Goal: Information Seeking & Learning: Check status

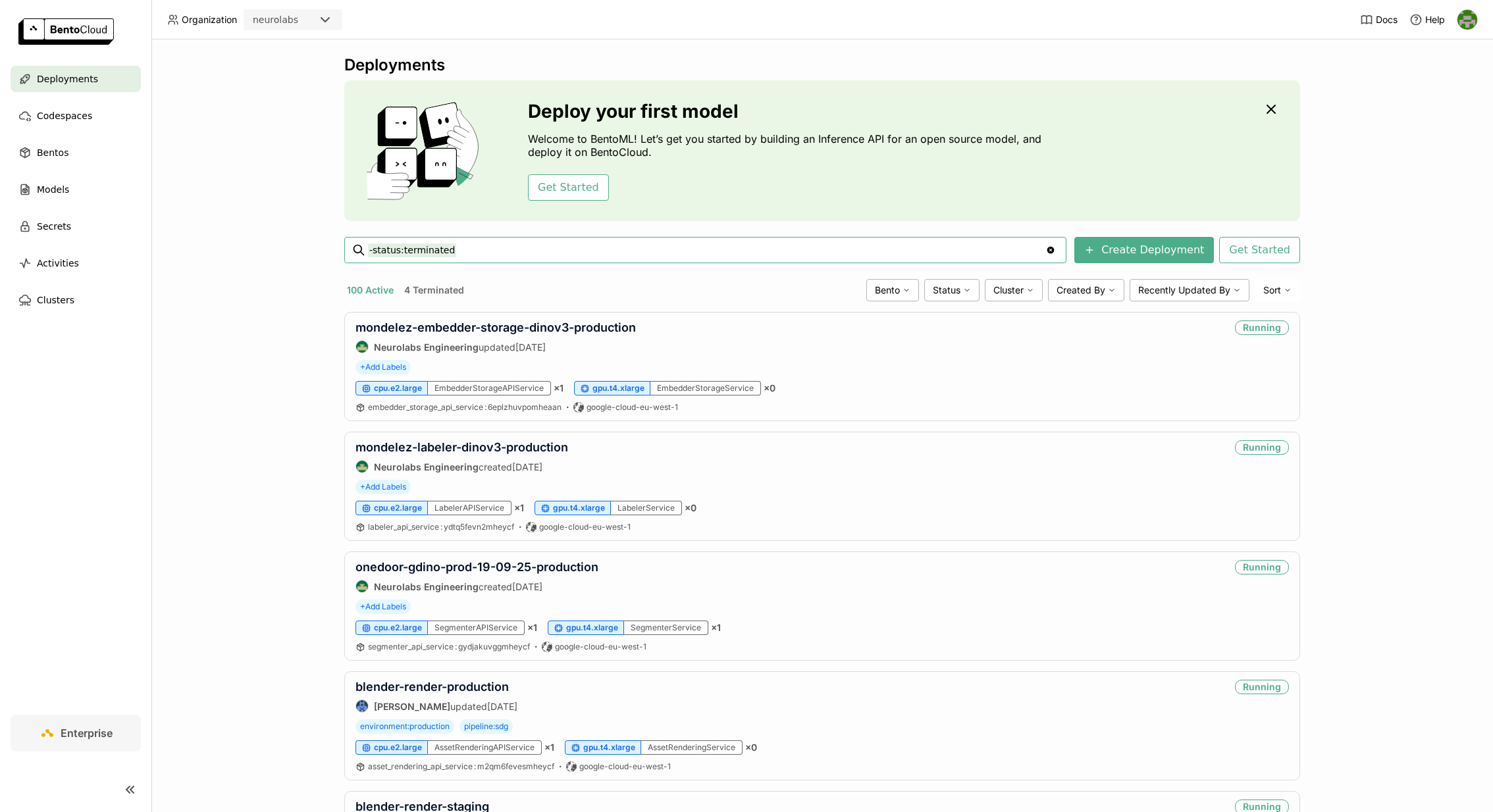
paste input "ml-1609-improved-price-recogniser"
type input "-status:terminated ml-1609-improved-price-recogniser"
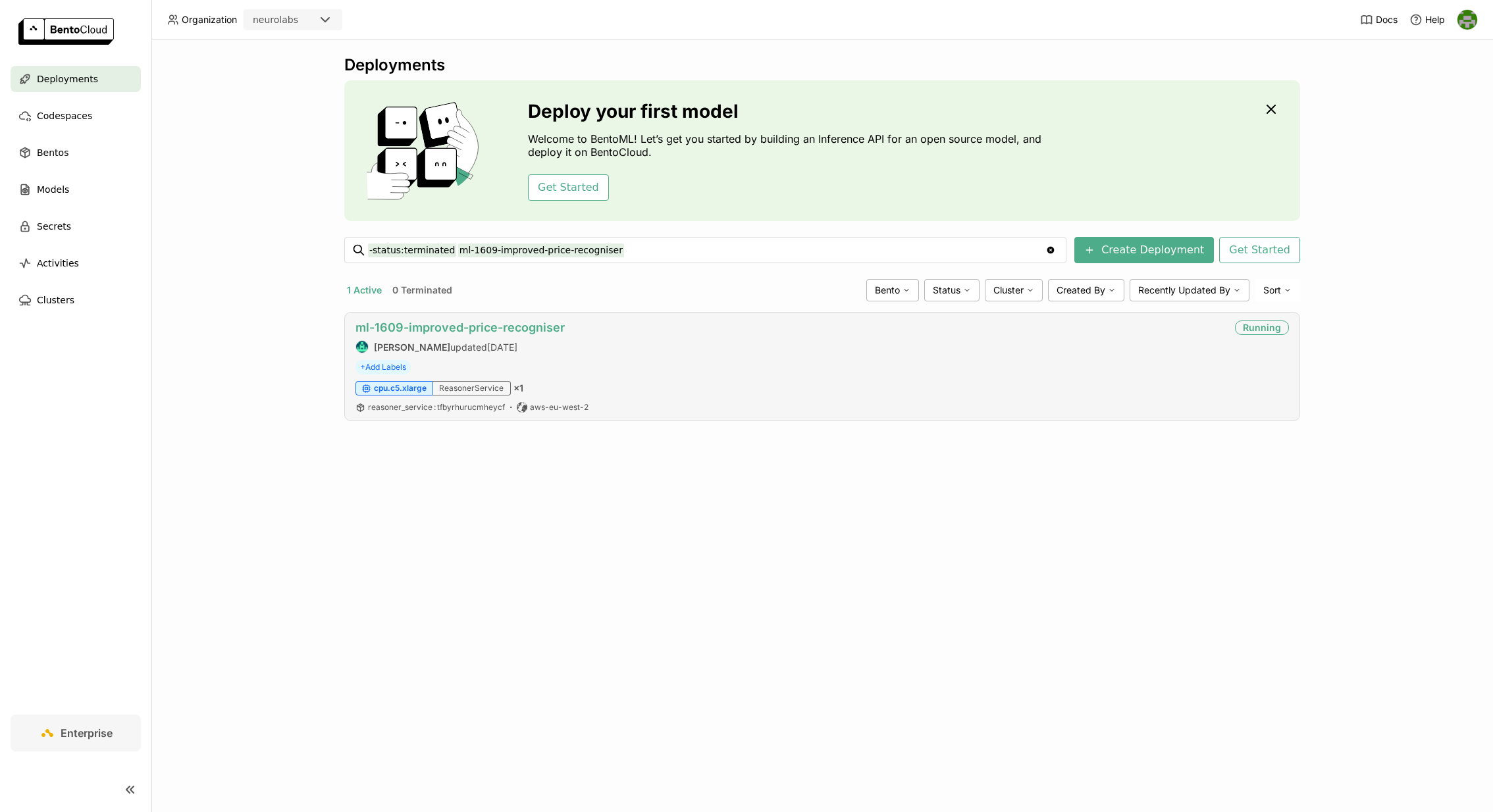
click at [434, 331] on link "ml-1609-improved-price-recogniser" at bounding box center [460, 327] width 209 height 14
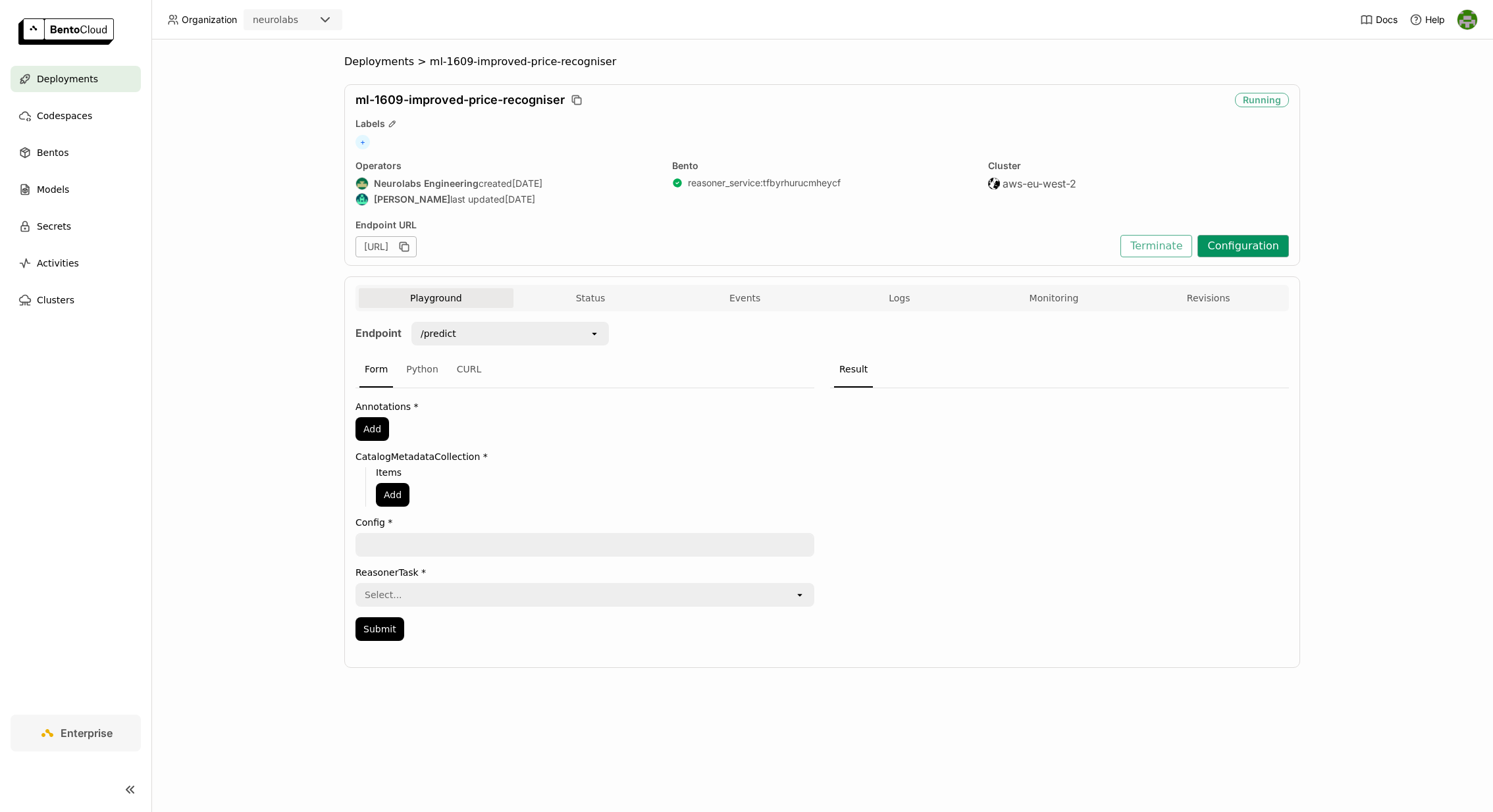
click at [1260, 244] on button "Configuration" at bounding box center [1243, 246] width 91 height 22
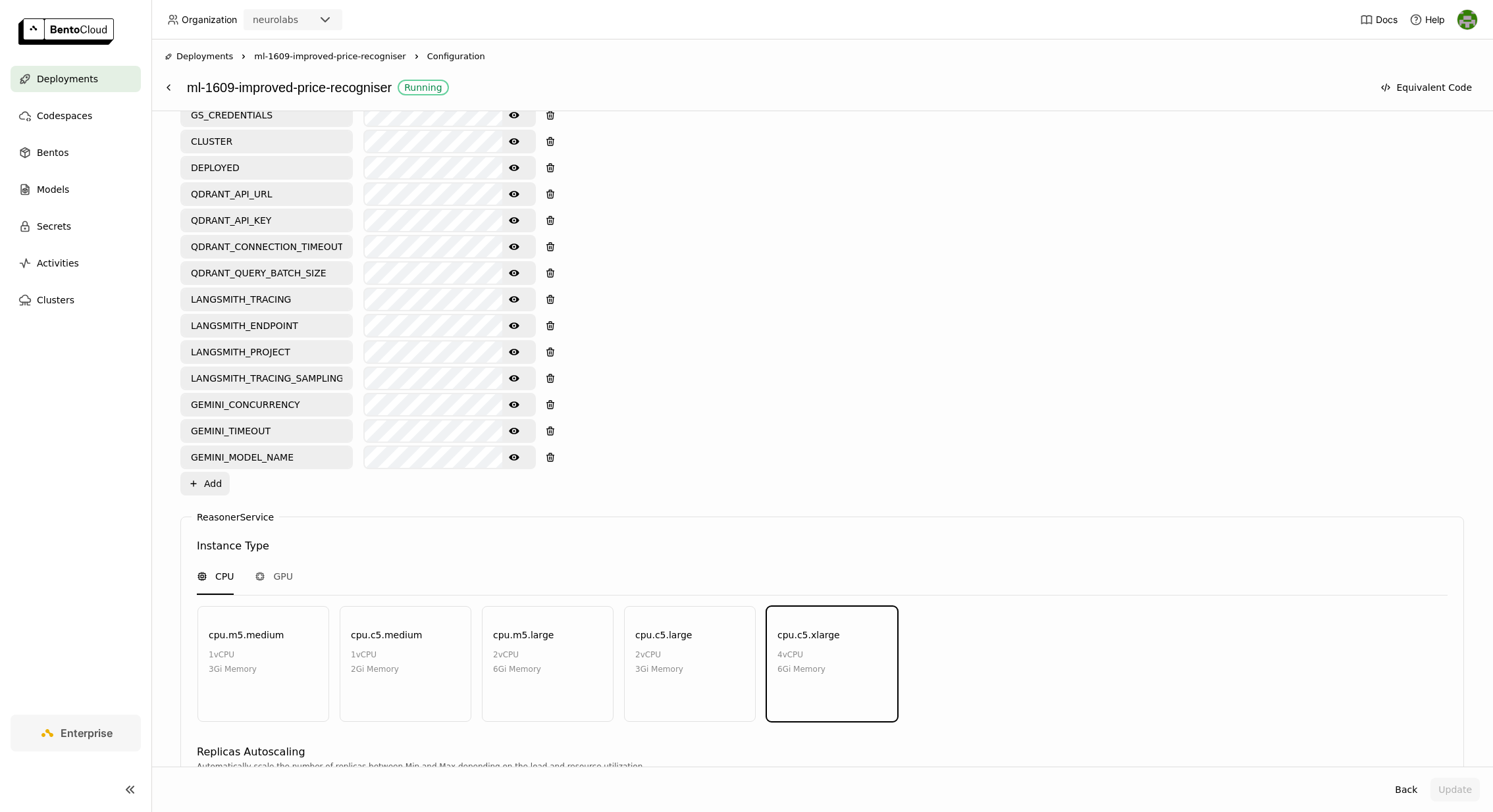
scroll to position [989, 0]
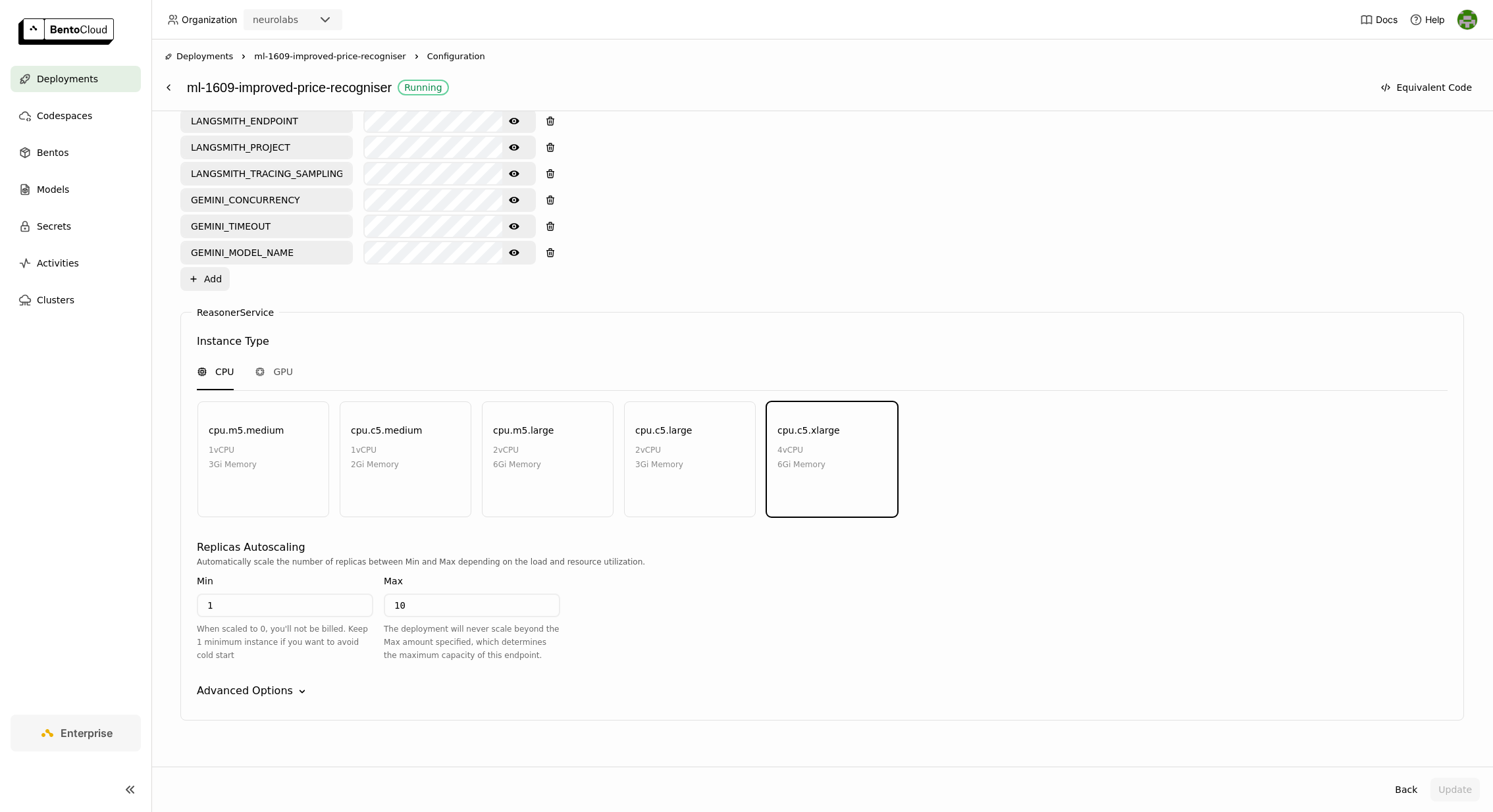
click at [265, 683] on div "Advanced Options" at bounding box center [244, 690] width 96 height 15
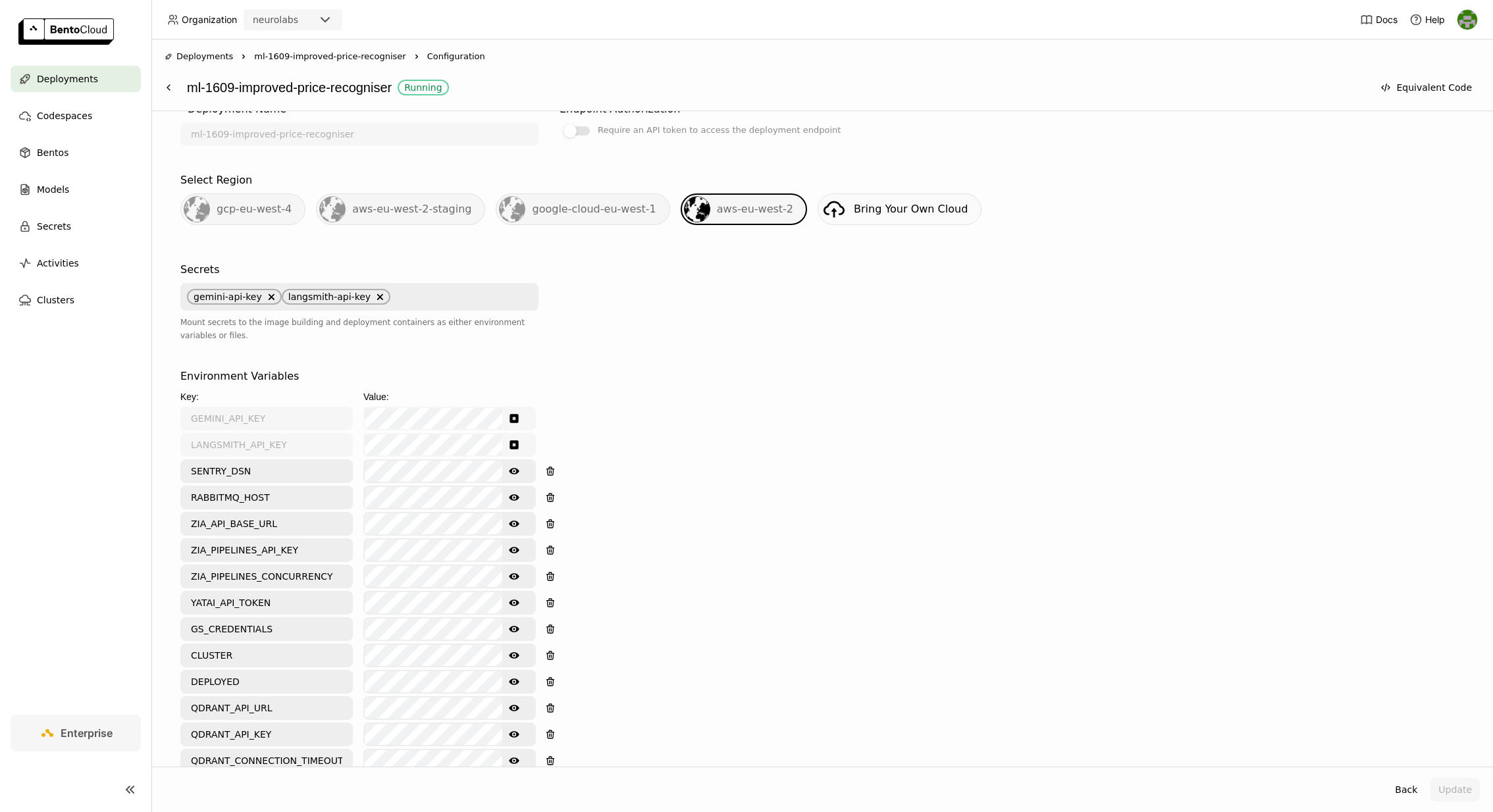
scroll to position [316, 0]
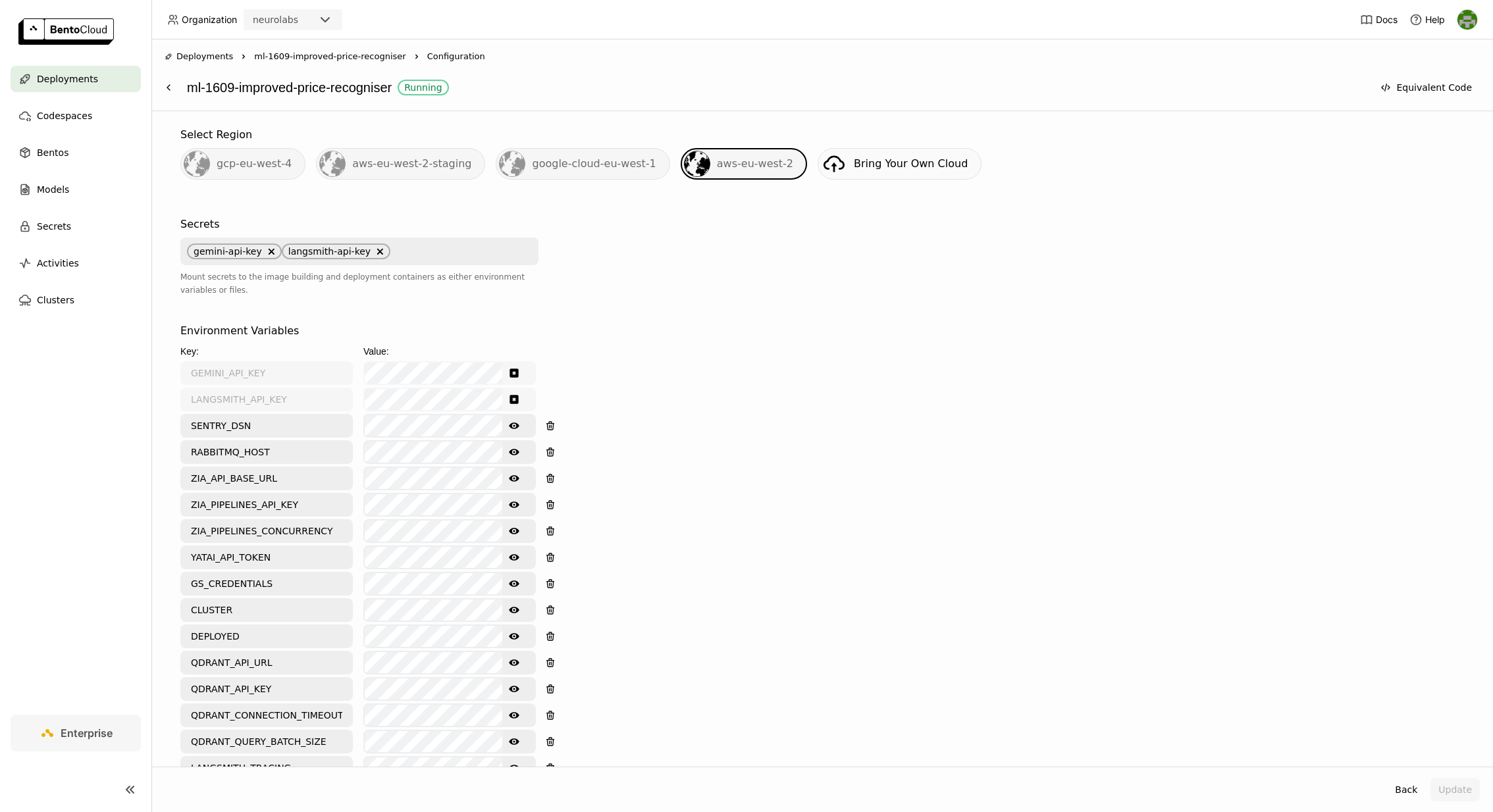
click at [514, 526] on icon "Show password text" at bounding box center [514, 531] width 10 height 10
click at [514, 527] on icon "Hide password text" at bounding box center [514, 530] width 10 height 8
click at [514, 527] on icon "Show password text" at bounding box center [514, 530] width 10 height 7
click at [515, 527] on icon "Hide password text" at bounding box center [514, 530] width 10 height 8
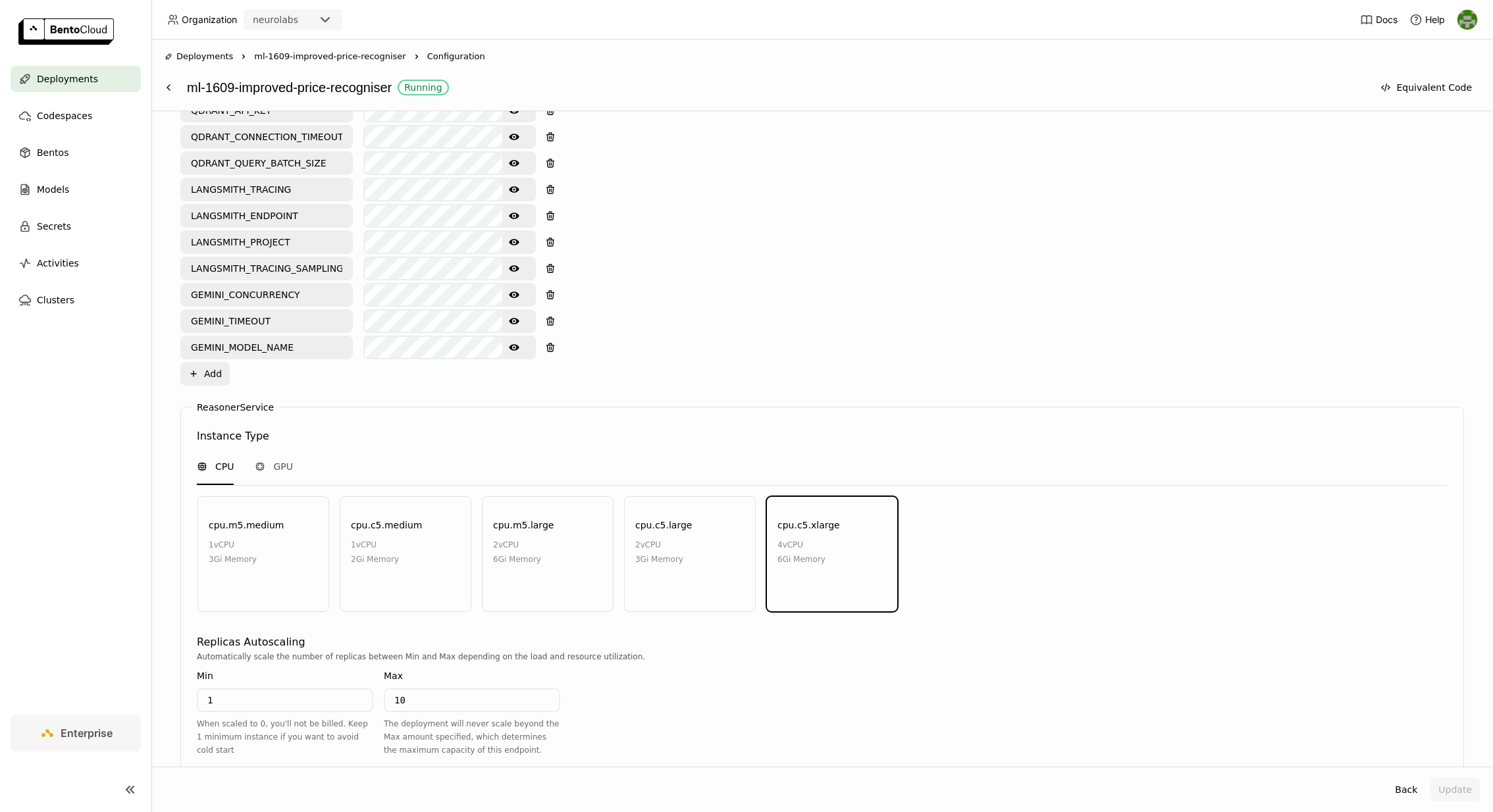
scroll to position [913, 0]
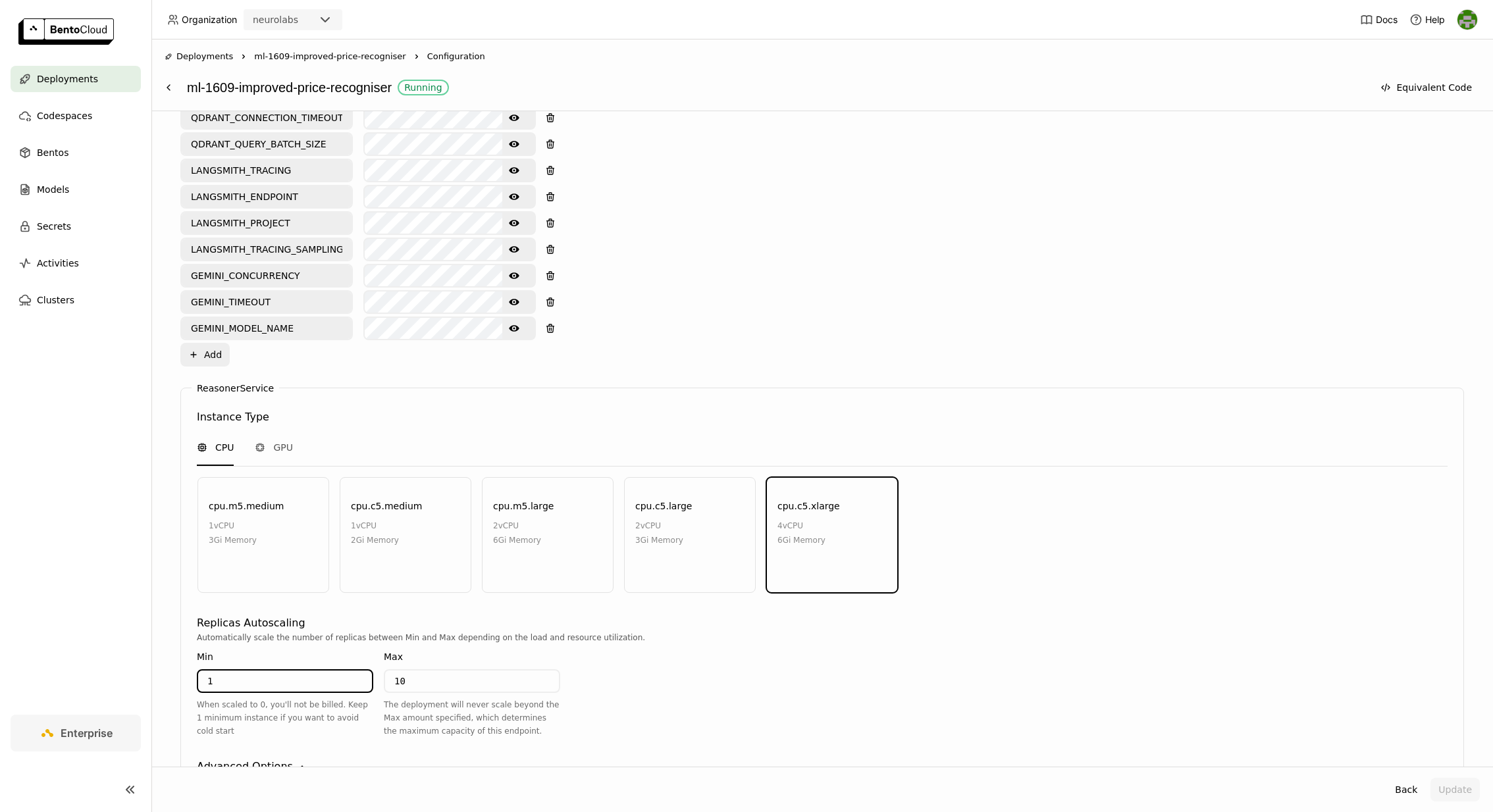
click at [257, 670] on input "1" at bounding box center [285, 680] width 174 height 21
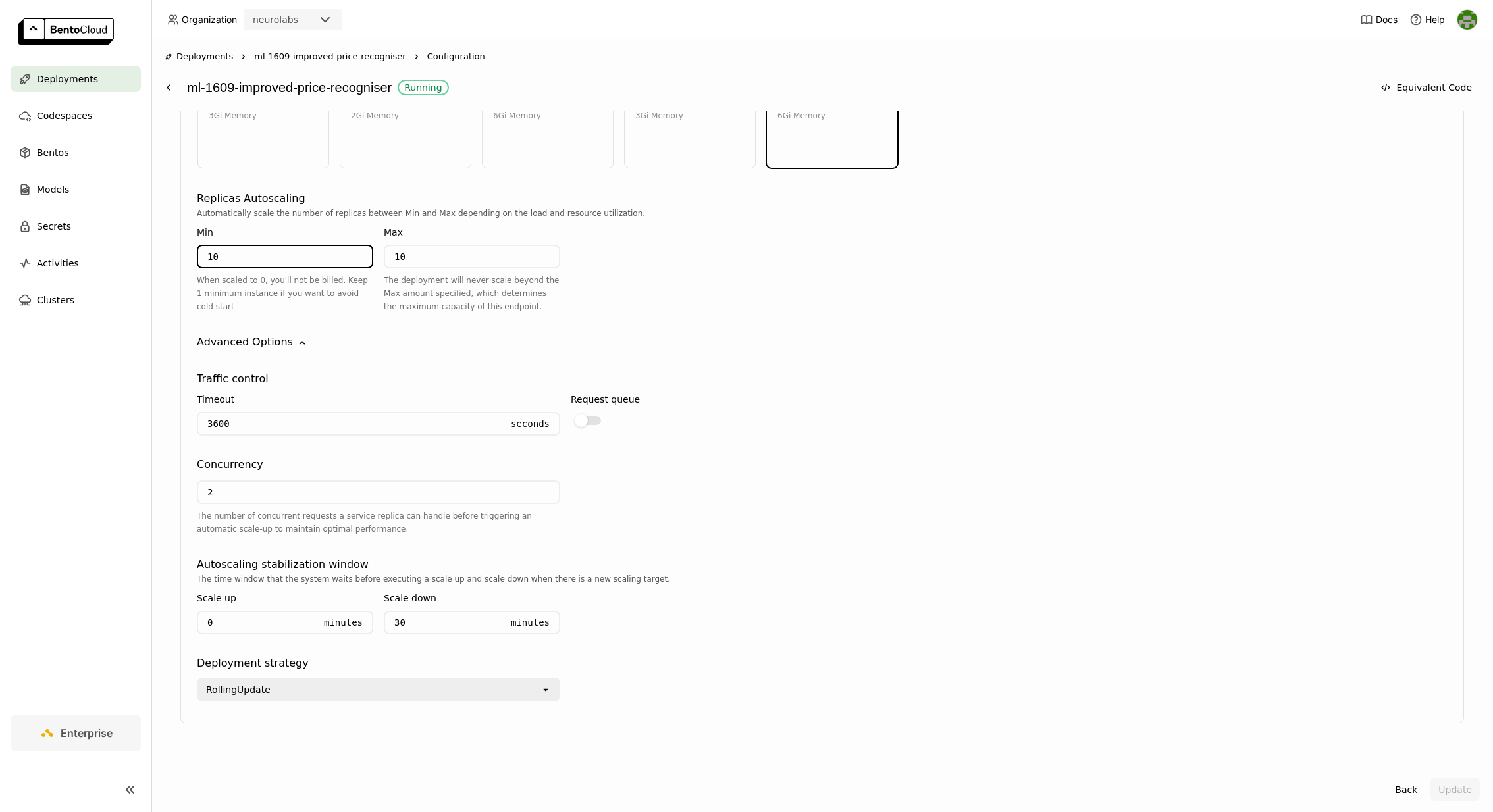
type input "10"
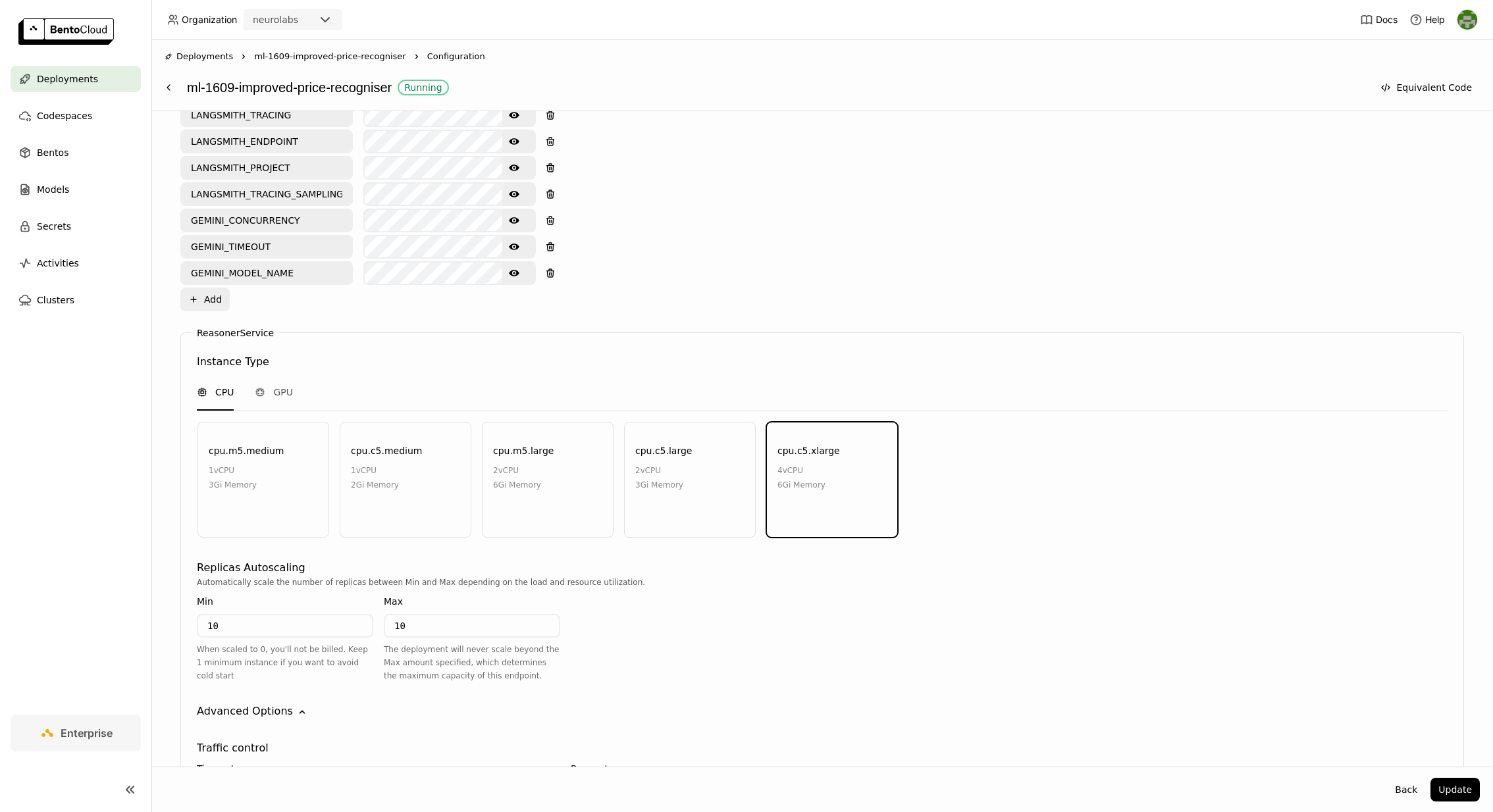
scroll to position [970, 0]
click at [1406, 788] on button "Back" at bounding box center [1406, 789] width 38 height 24
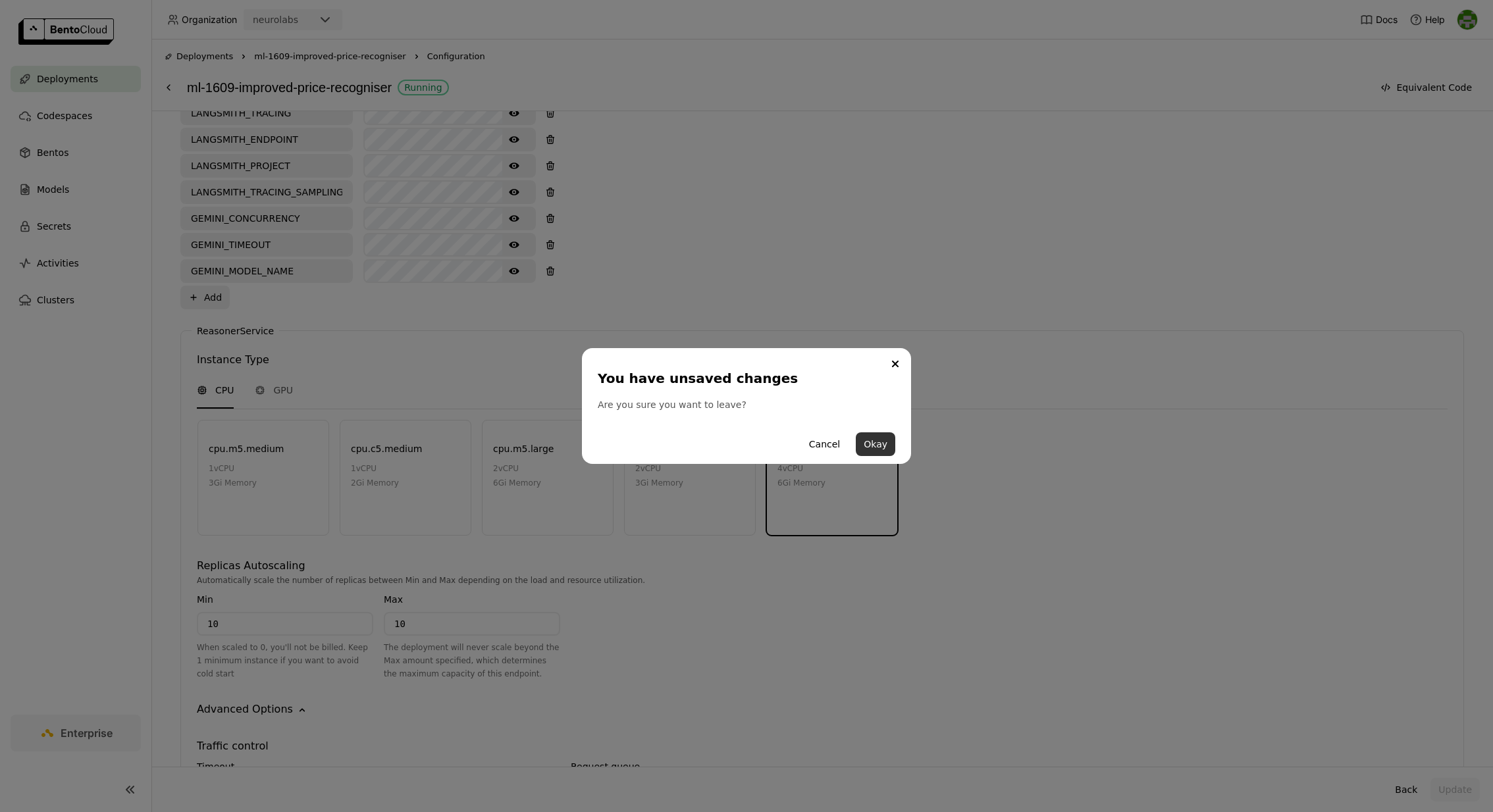
click at [875, 449] on button "Okay" at bounding box center [876, 444] width 40 height 24
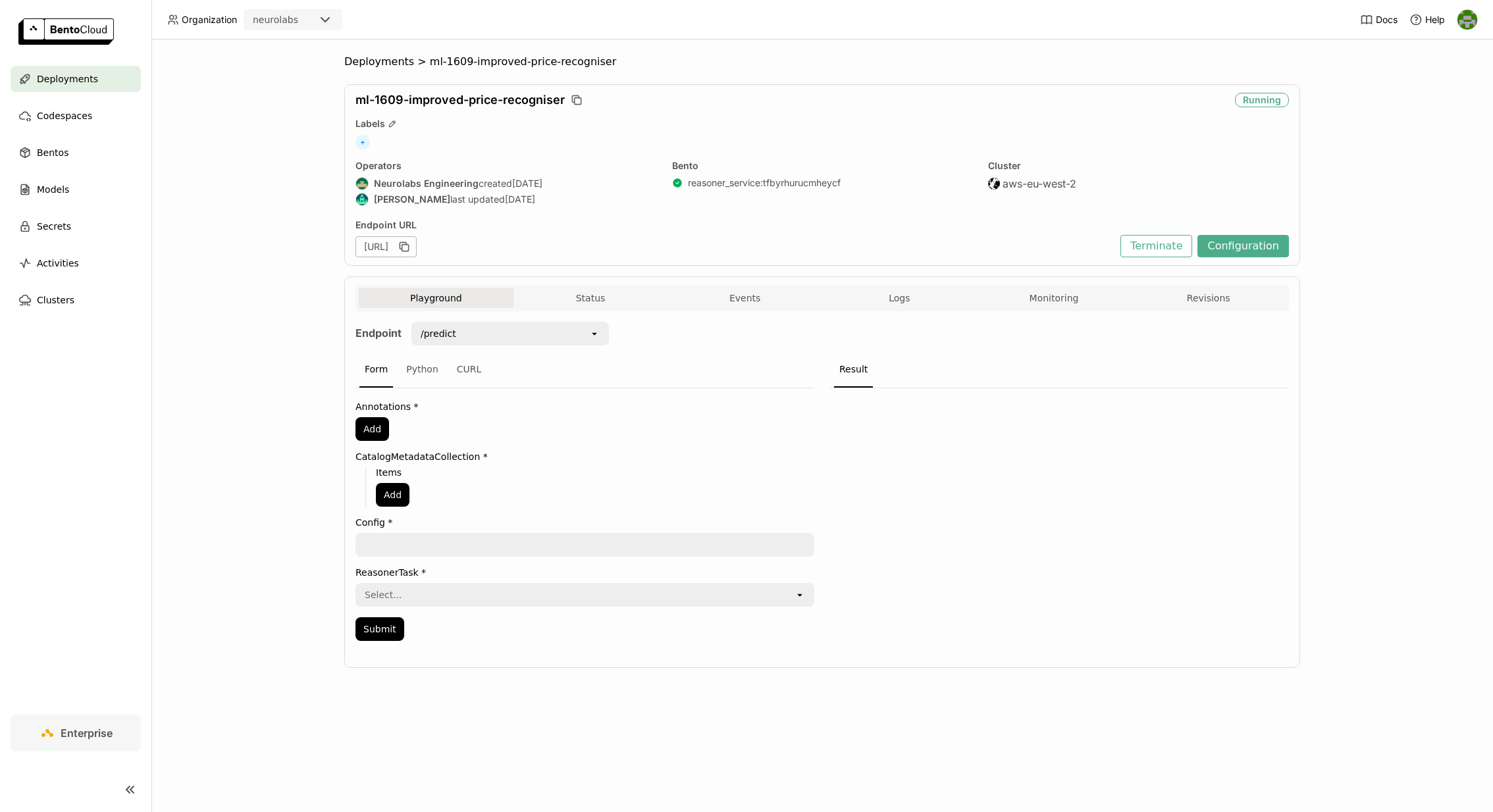
click at [563, 285] on div "Playground Status Events Logs Monitoring Revisions" at bounding box center [822, 298] width 933 height 26
click at [563, 300] on button "Status" at bounding box center [591, 298] width 155 height 20
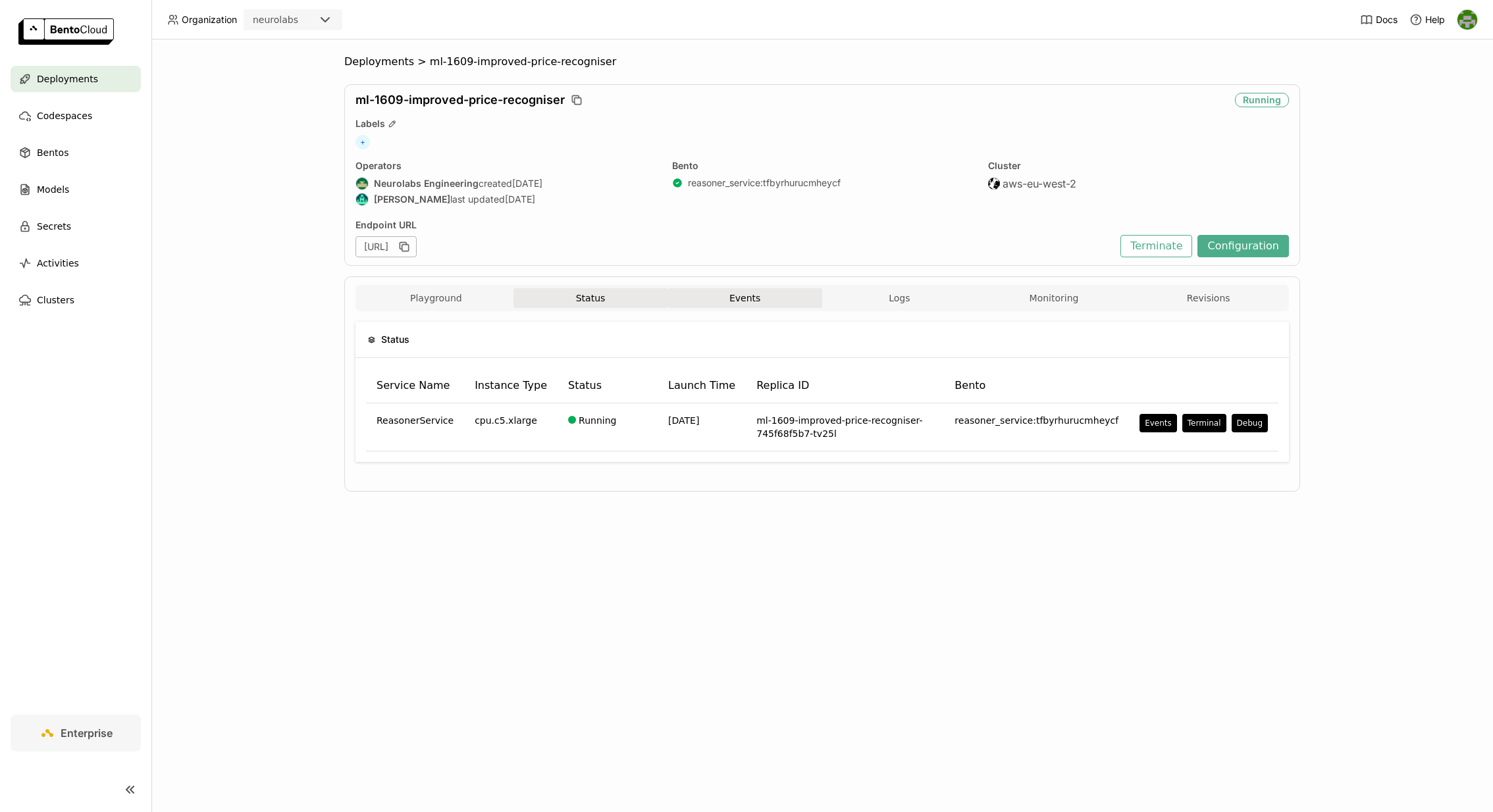
click at [740, 298] on button "Events" at bounding box center [745, 298] width 155 height 20
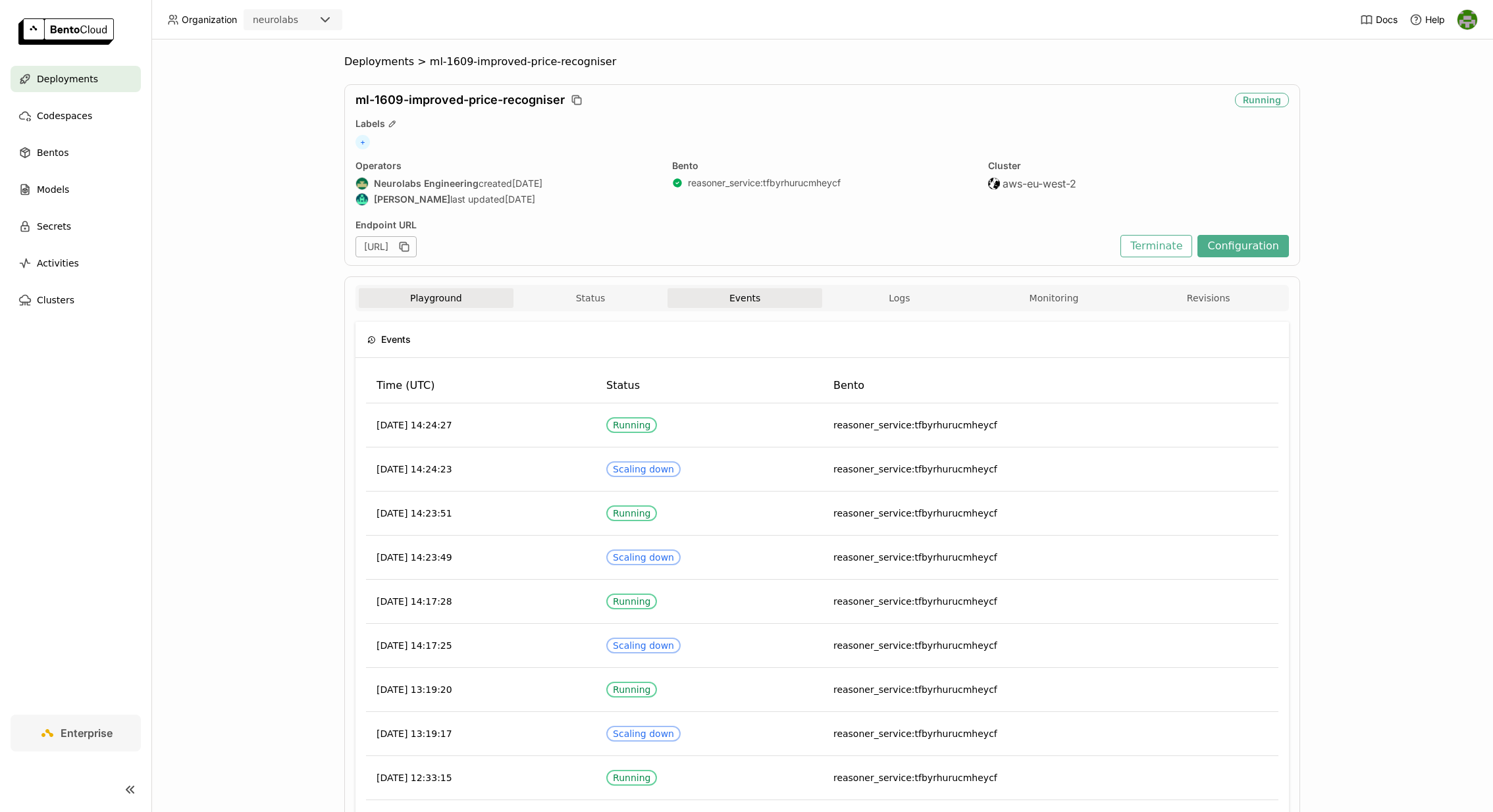
click at [452, 293] on button "Playground" at bounding box center [436, 298] width 155 height 20
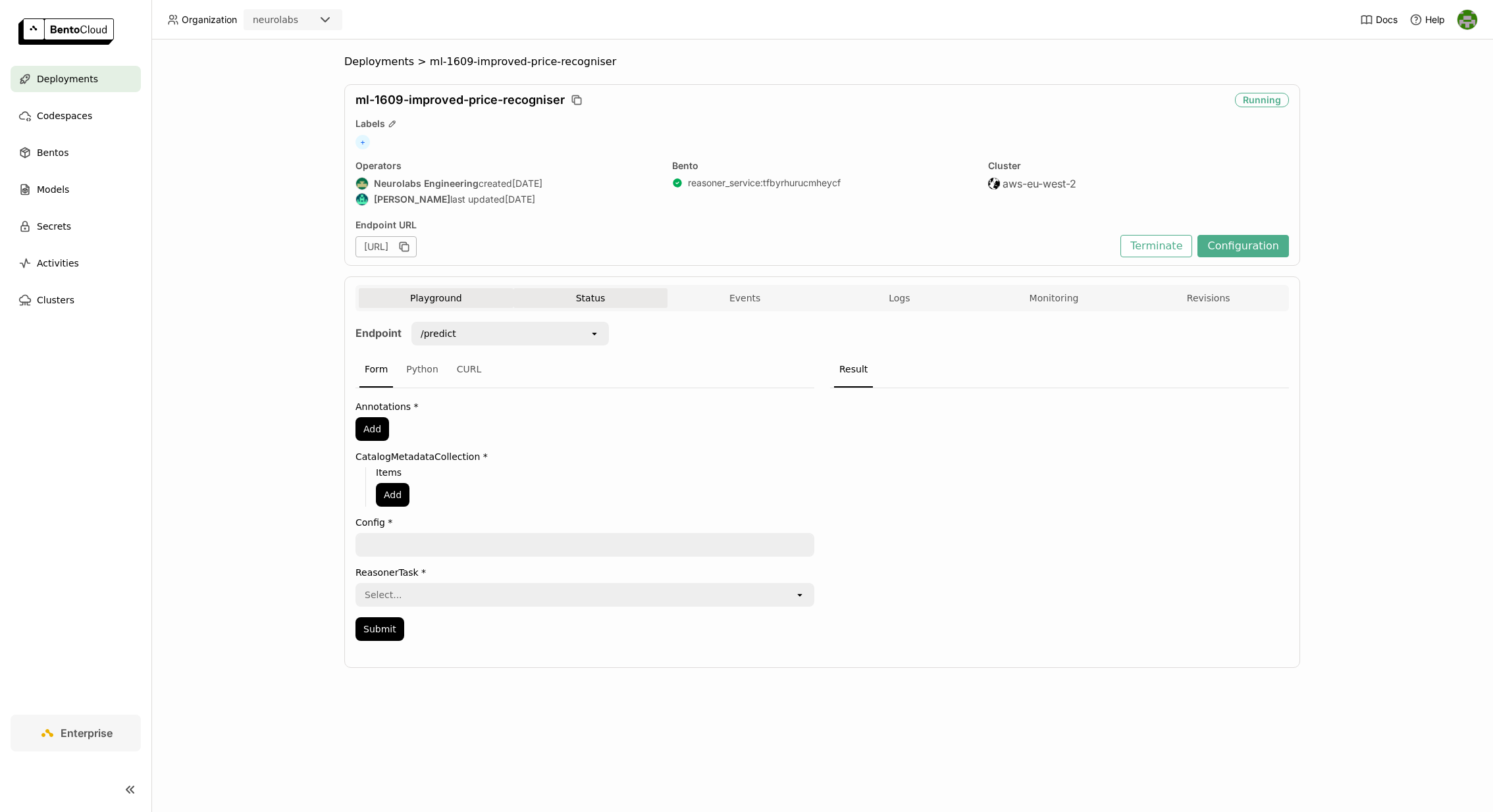
click at [570, 293] on button "Status" at bounding box center [591, 298] width 155 height 20
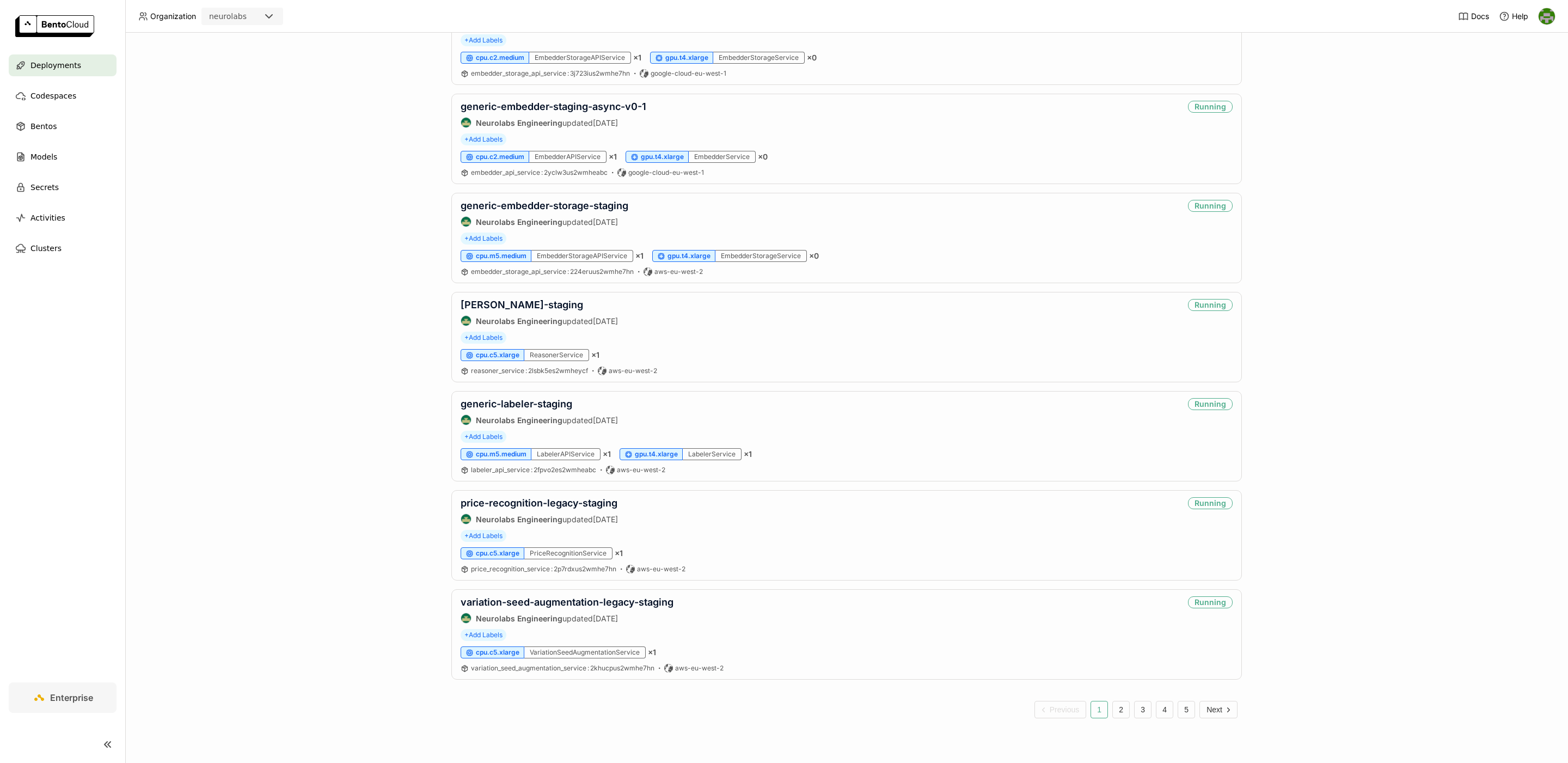
scroll to position [1580, 0]
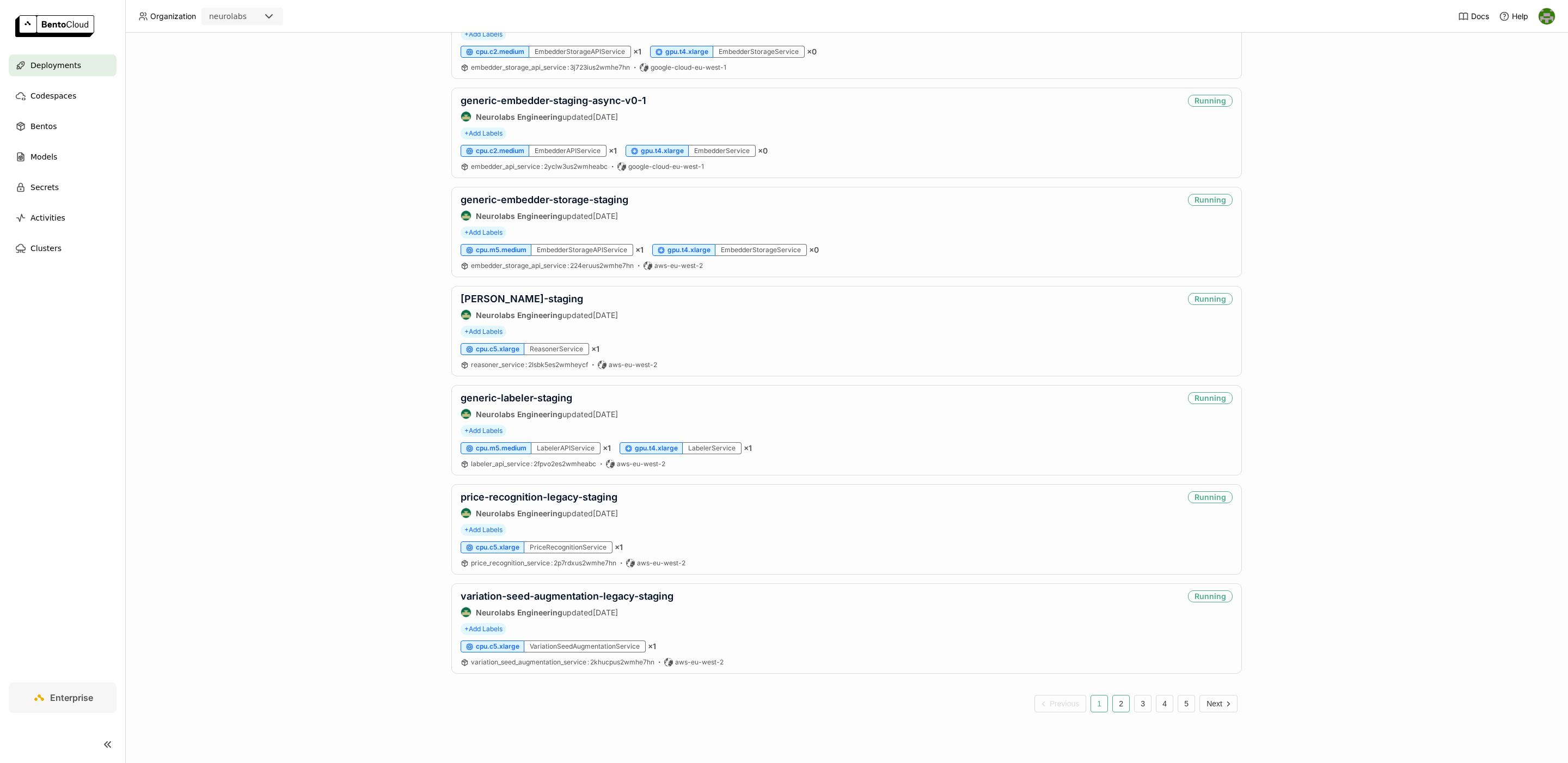
click at [1122, 700] on button "2" at bounding box center [1121, 703] width 18 height 18
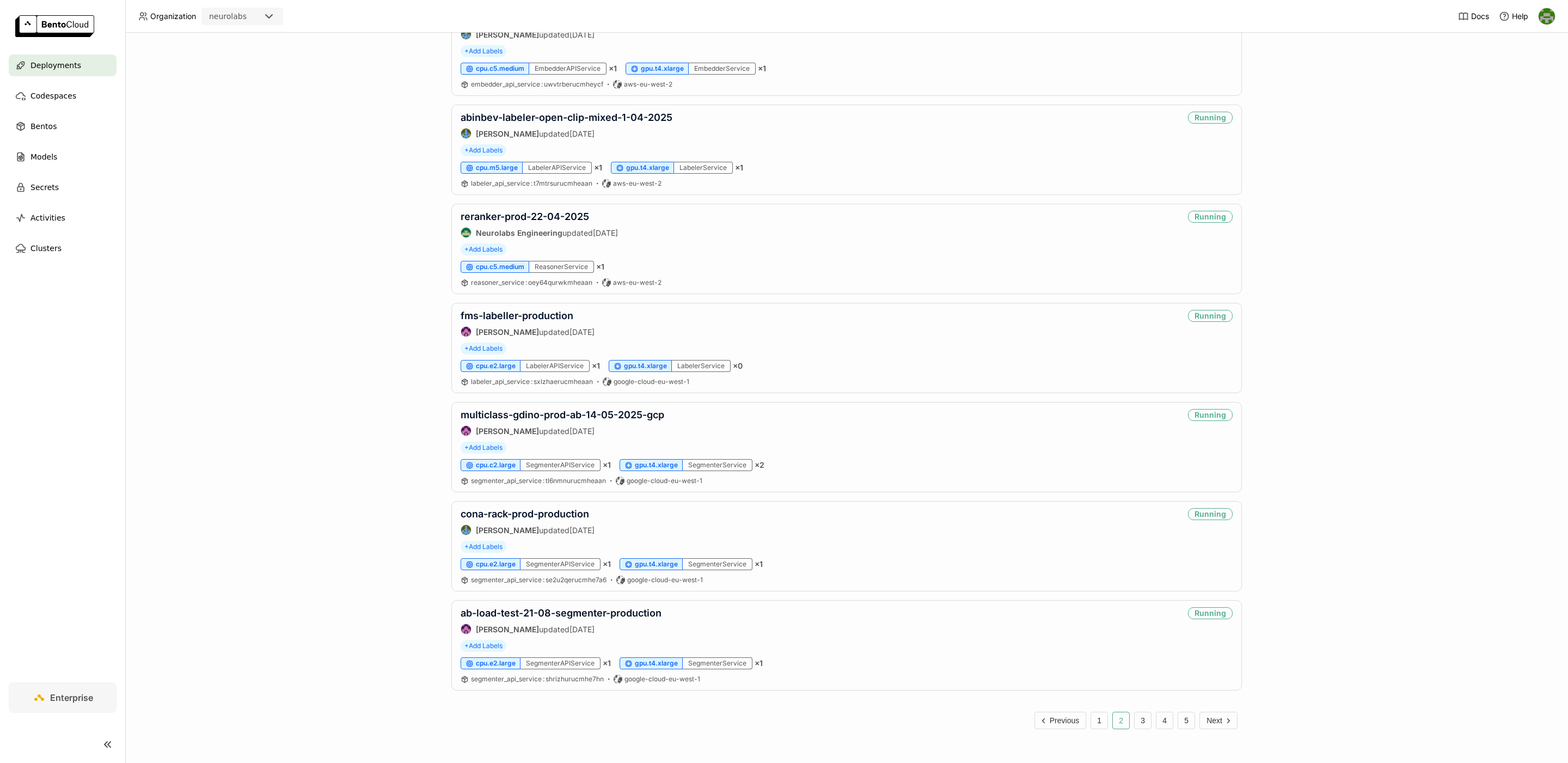
scroll to position [1580, 0]
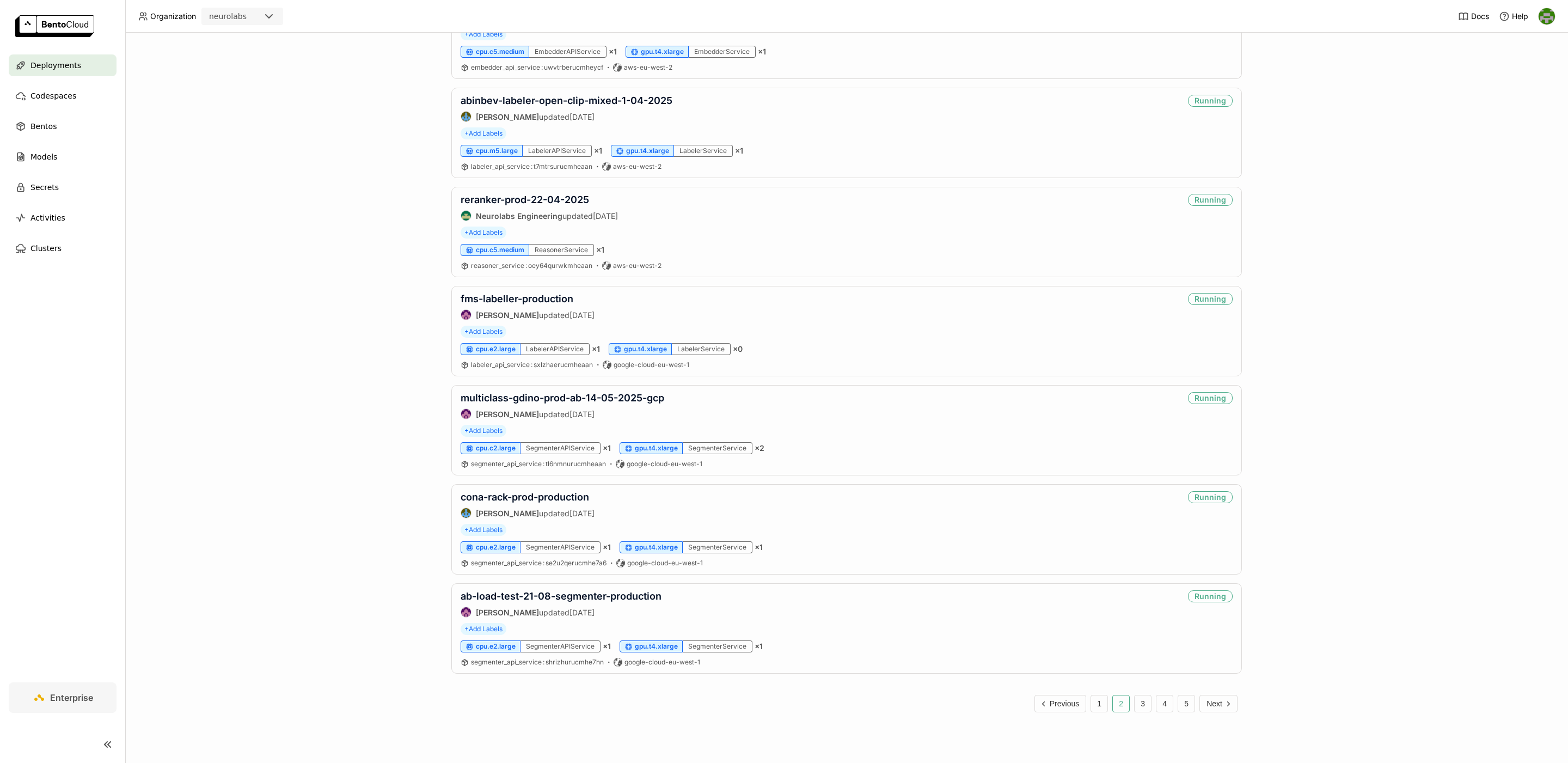
click at [353, 390] on div "Deployments Deploy your first model Welcome to BentoML! Let’s get you started b…" at bounding box center [847, 398] width 1443 height 730
click at [1138, 708] on button "3" at bounding box center [1143, 703] width 18 height 18
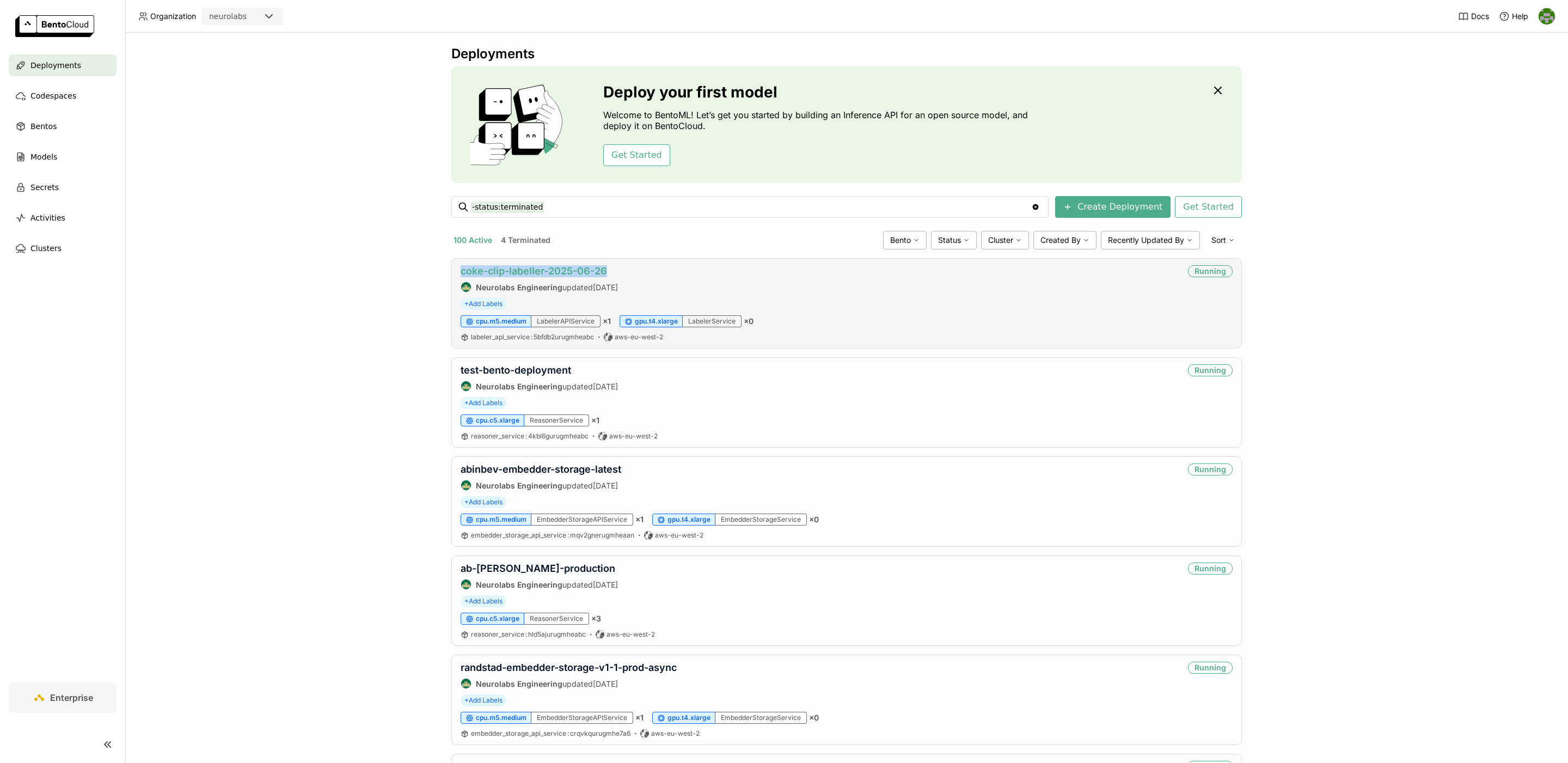
copy link "coke-clip-labeller-2025-06-26"
drag, startPoint x: 635, startPoint y: 275, endPoint x: 359, endPoint y: 312, distance: 278.5
click at [359, 312] on div "Deployments Deploy your first model Welcome to BentoML! Let’s get you started b…" at bounding box center [847, 398] width 1443 height 730
click at [371, 259] on div "Deployments Deploy your first model Welcome to BentoML! Let’s get you started b…" at bounding box center [847, 398] width 1443 height 730
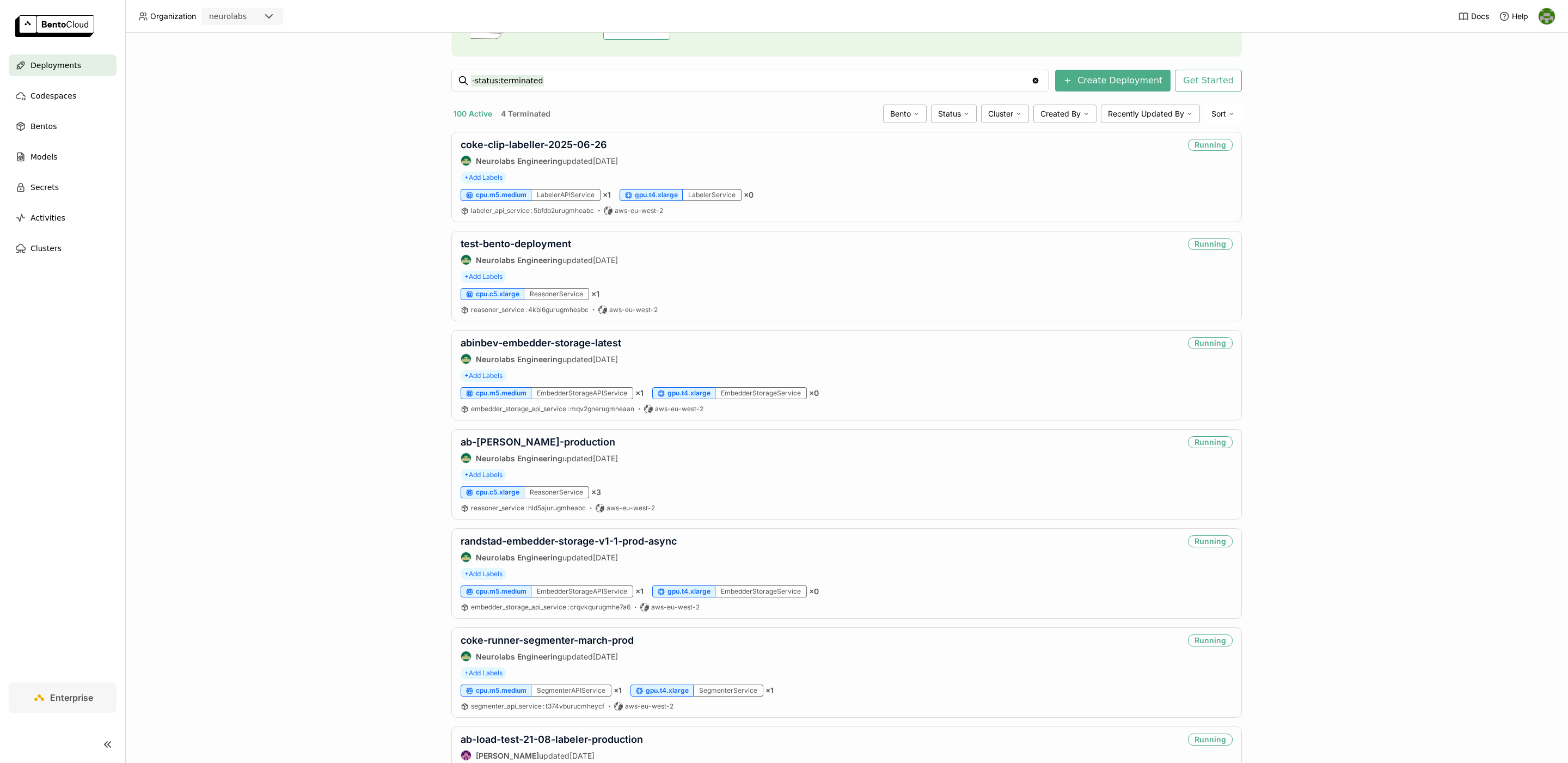
scroll to position [130, 0]
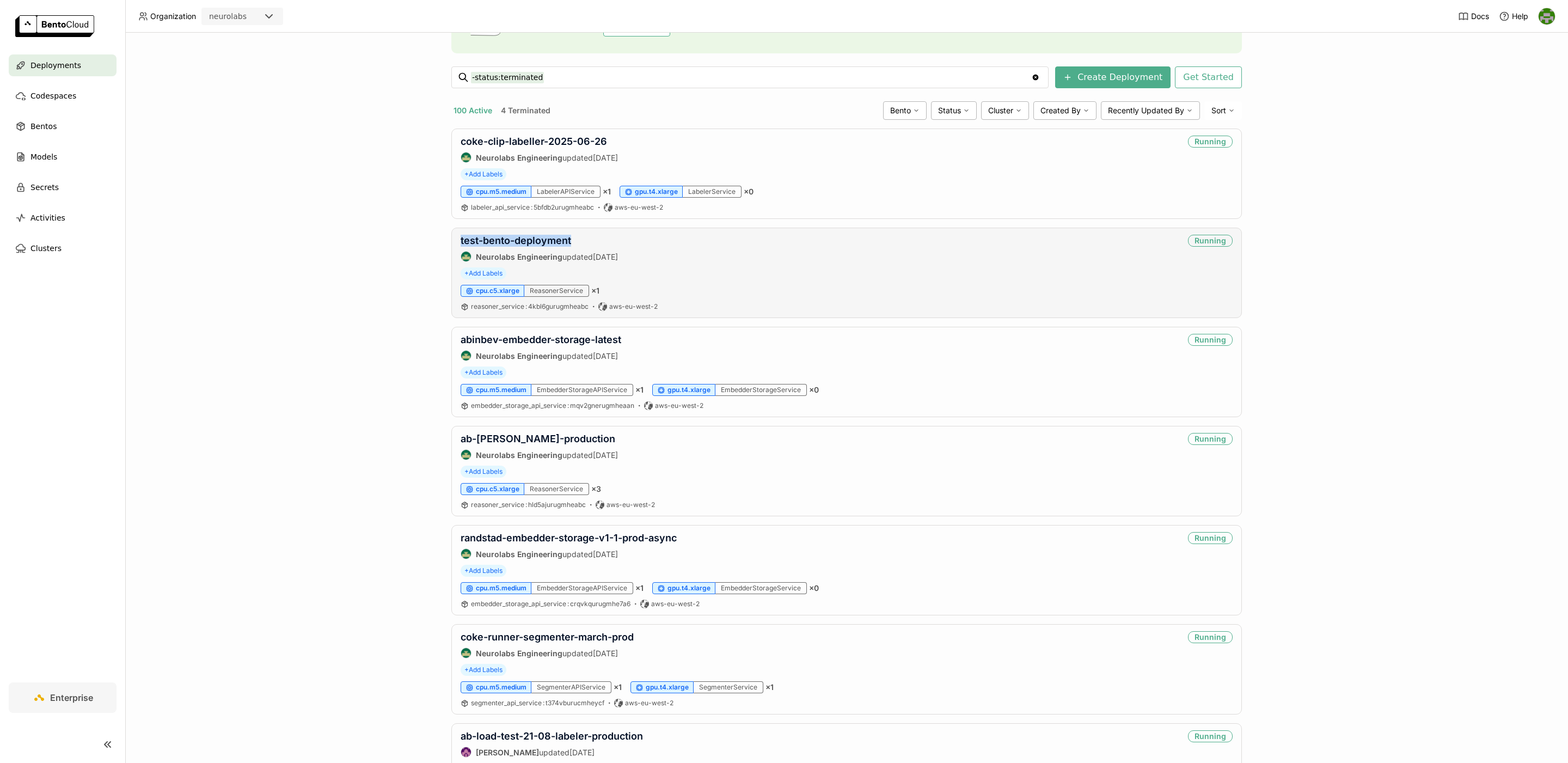
copy link "test-bento-deployment"
drag, startPoint x: 591, startPoint y: 245, endPoint x: 293, endPoint y: 352, distance: 316.6
click at [293, 352] on div "Deployments Deploy your first model Welcome to BentoML! Let’s get you started b…" at bounding box center [847, 398] width 1443 height 730
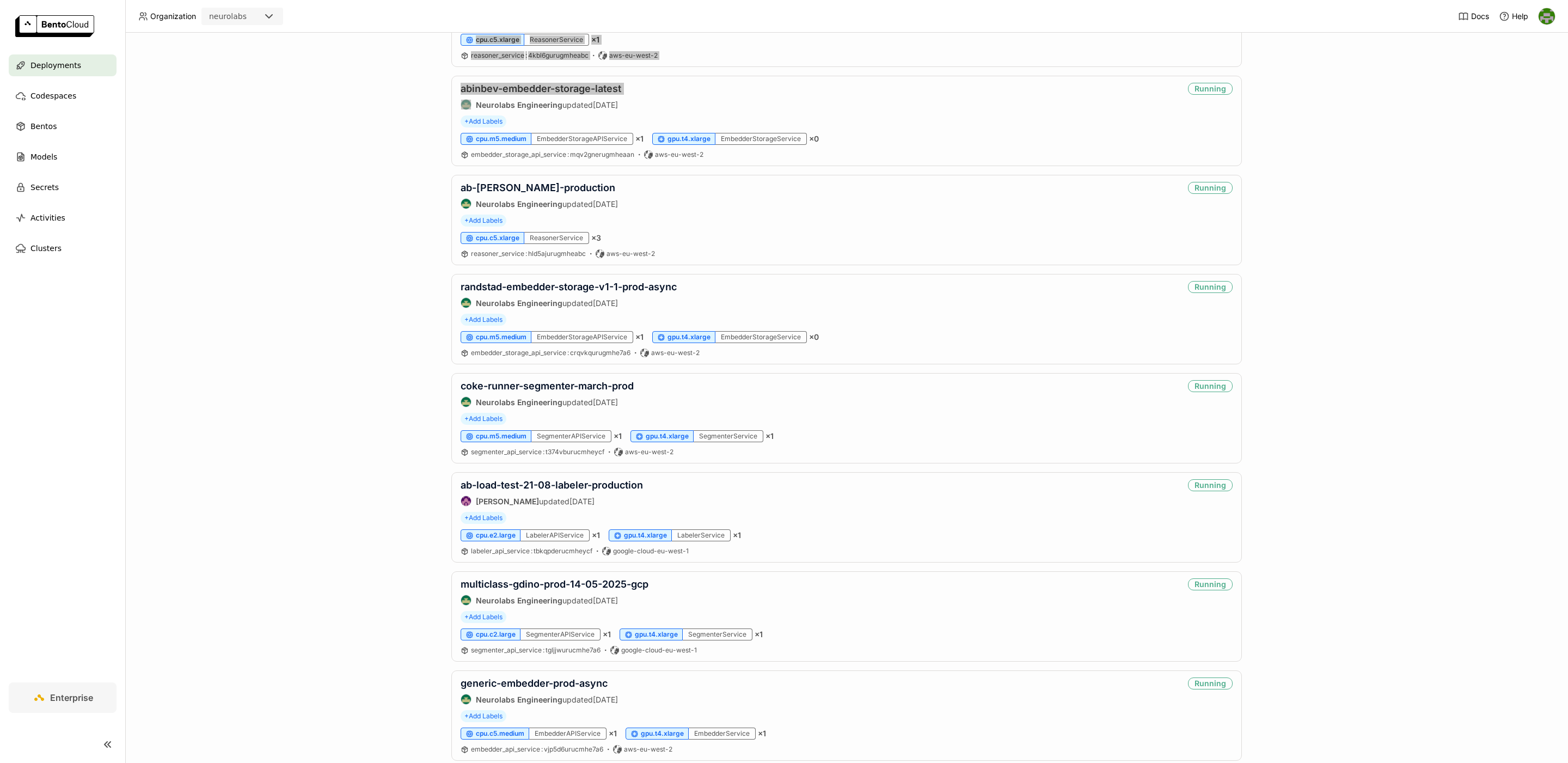
scroll to position [384, 0]
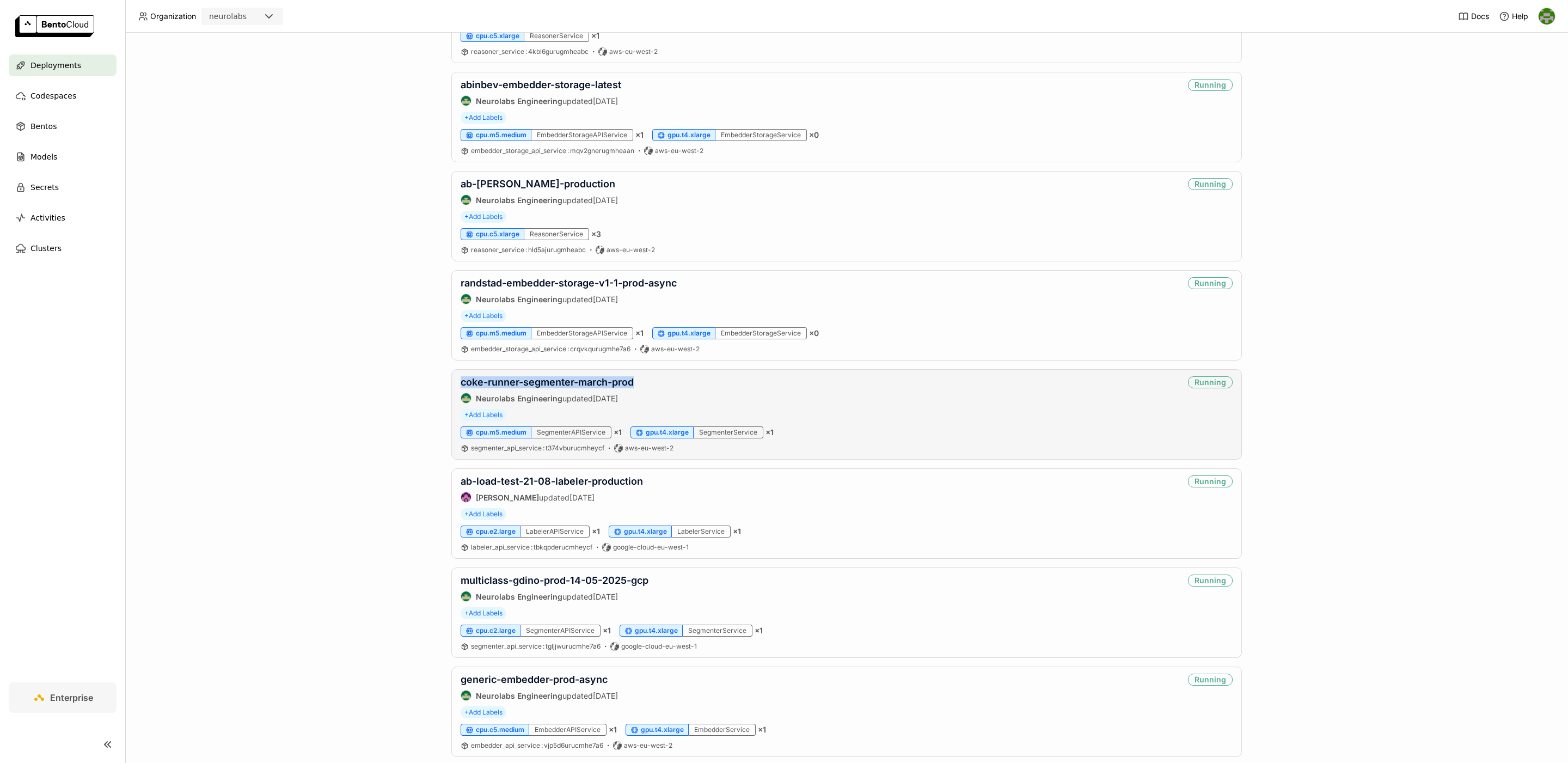
copy link "coke-runner-segmenter-march-prod"
drag, startPoint x: 674, startPoint y: 392, endPoint x: 427, endPoint y: 376, distance: 247.5
click at [427, 376] on div "Deployments Deploy your first model Welcome to BentoML! Let’s get you started b…" at bounding box center [847, 398] width 1443 height 730
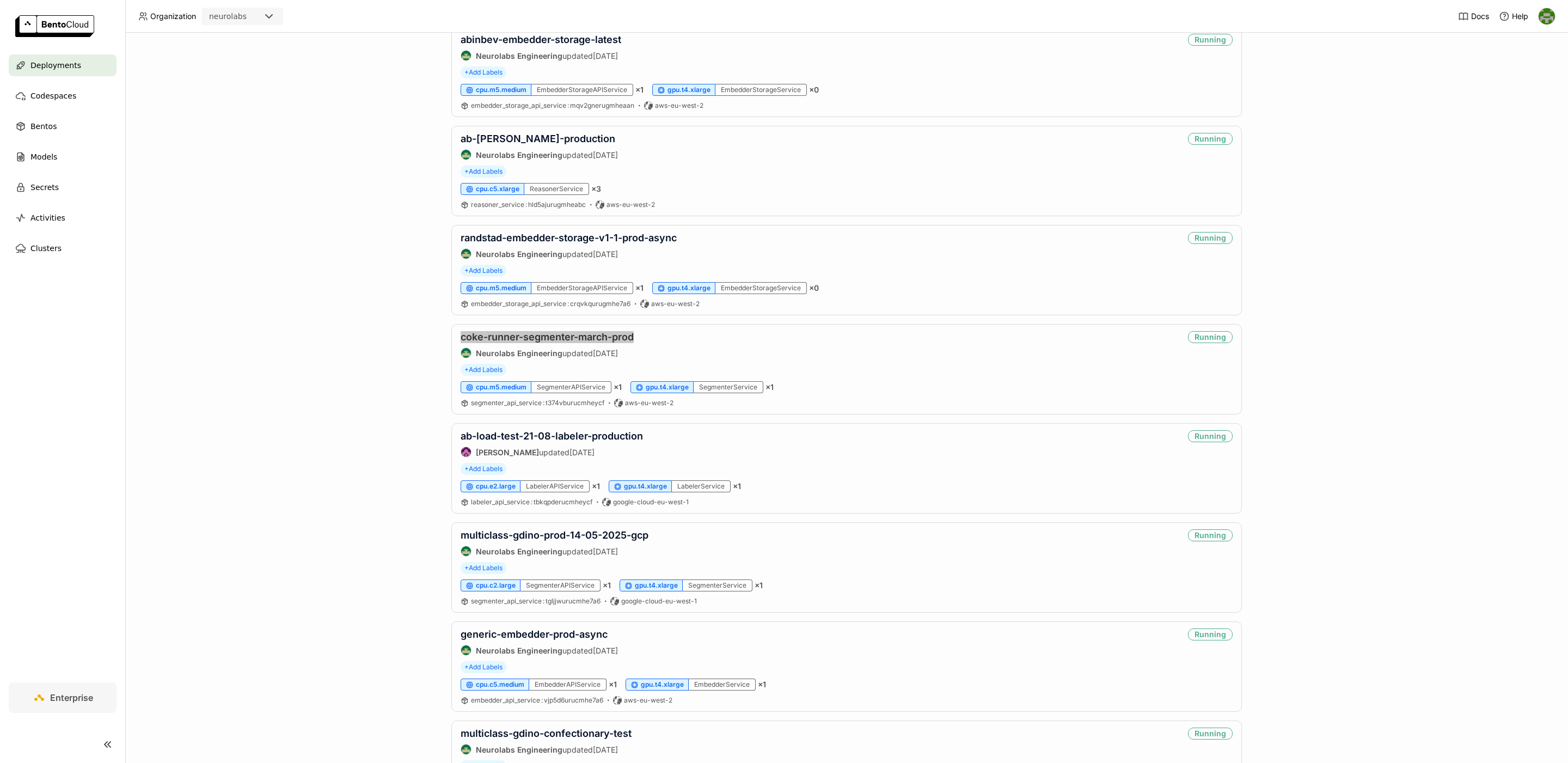
scroll to position [435, 0]
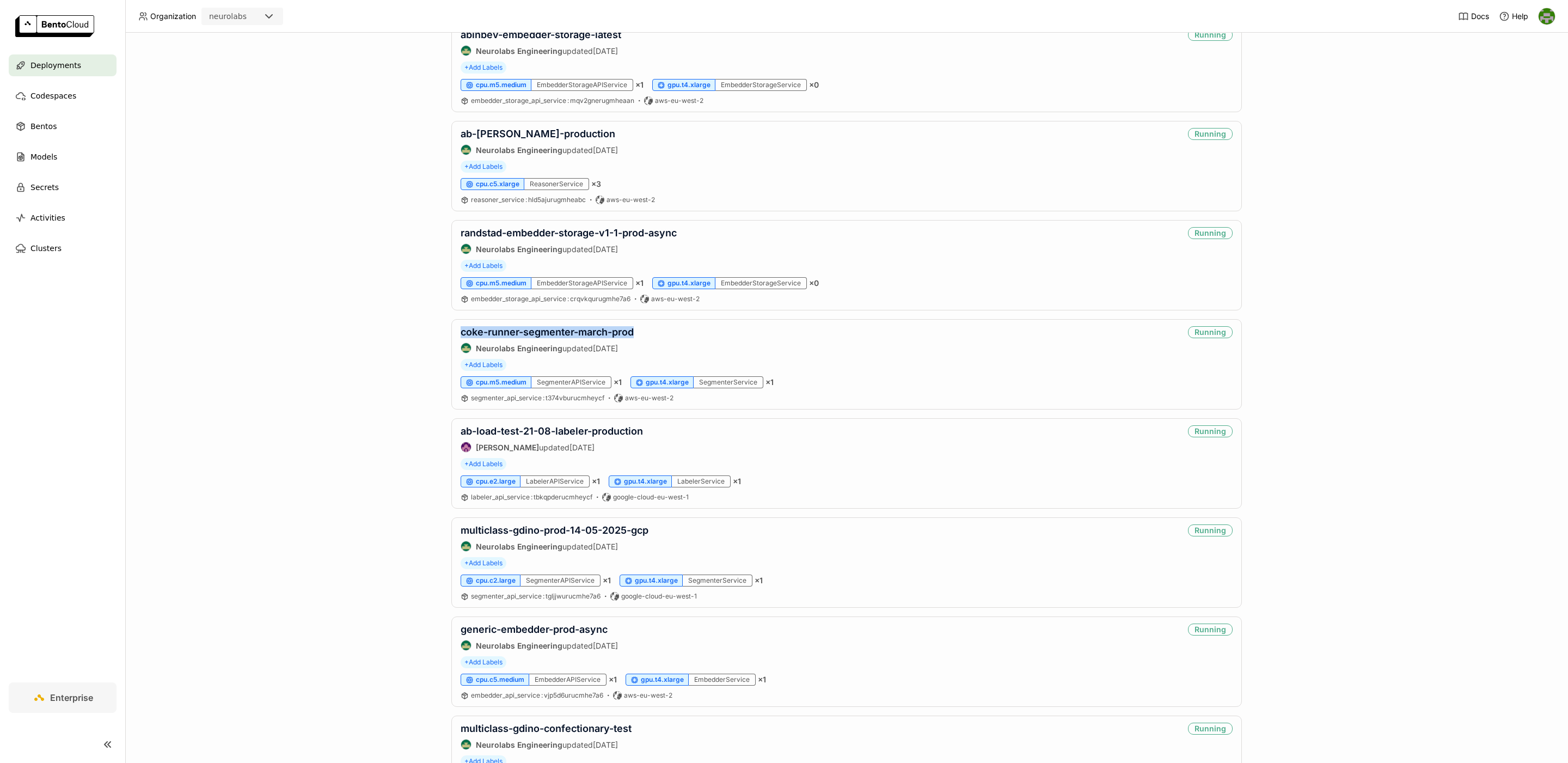
click at [416, 483] on div "Deployments Deploy your first model Welcome to BentoML! Let’s get you started b…" at bounding box center [847, 398] width 1443 height 730
click at [418, 471] on div "Deployments Deploy your first model Welcome to BentoML! Let’s get you started b…" at bounding box center [847, 398] width 1443 height 730
copy link "coke-runner-segmenter-march-prod"
drag, startPoint x: 661, startPoint y: 338, endPoint x: 332, endPoint y: 337, distance: 329.0
click at [332, 337] on div "Deployments Deploy your first model Welcome to BentoML! Let’s get you started b…" at bounding box center [847, 398] width 1443 height 730
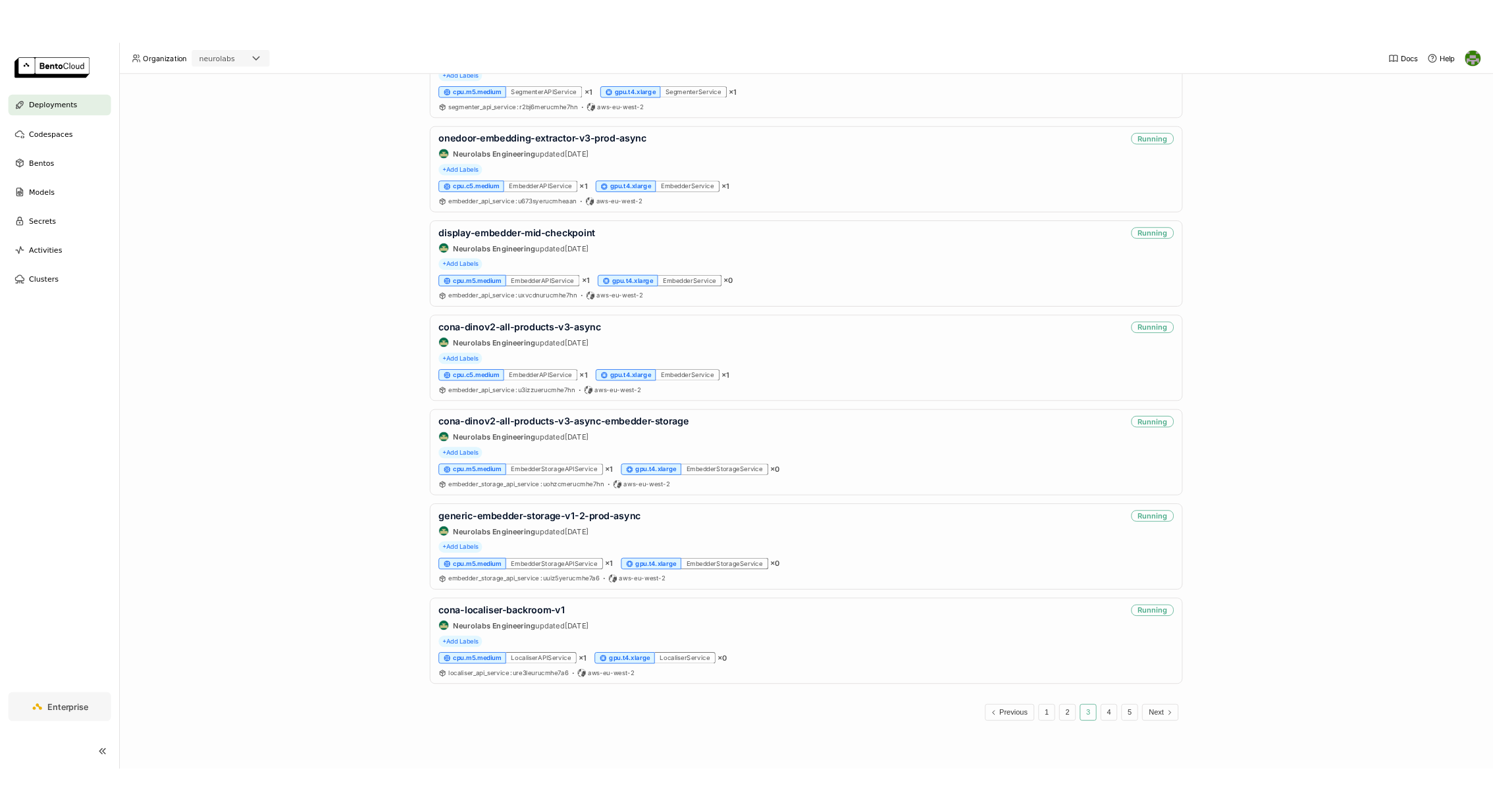
scroll to position [1909, 0]
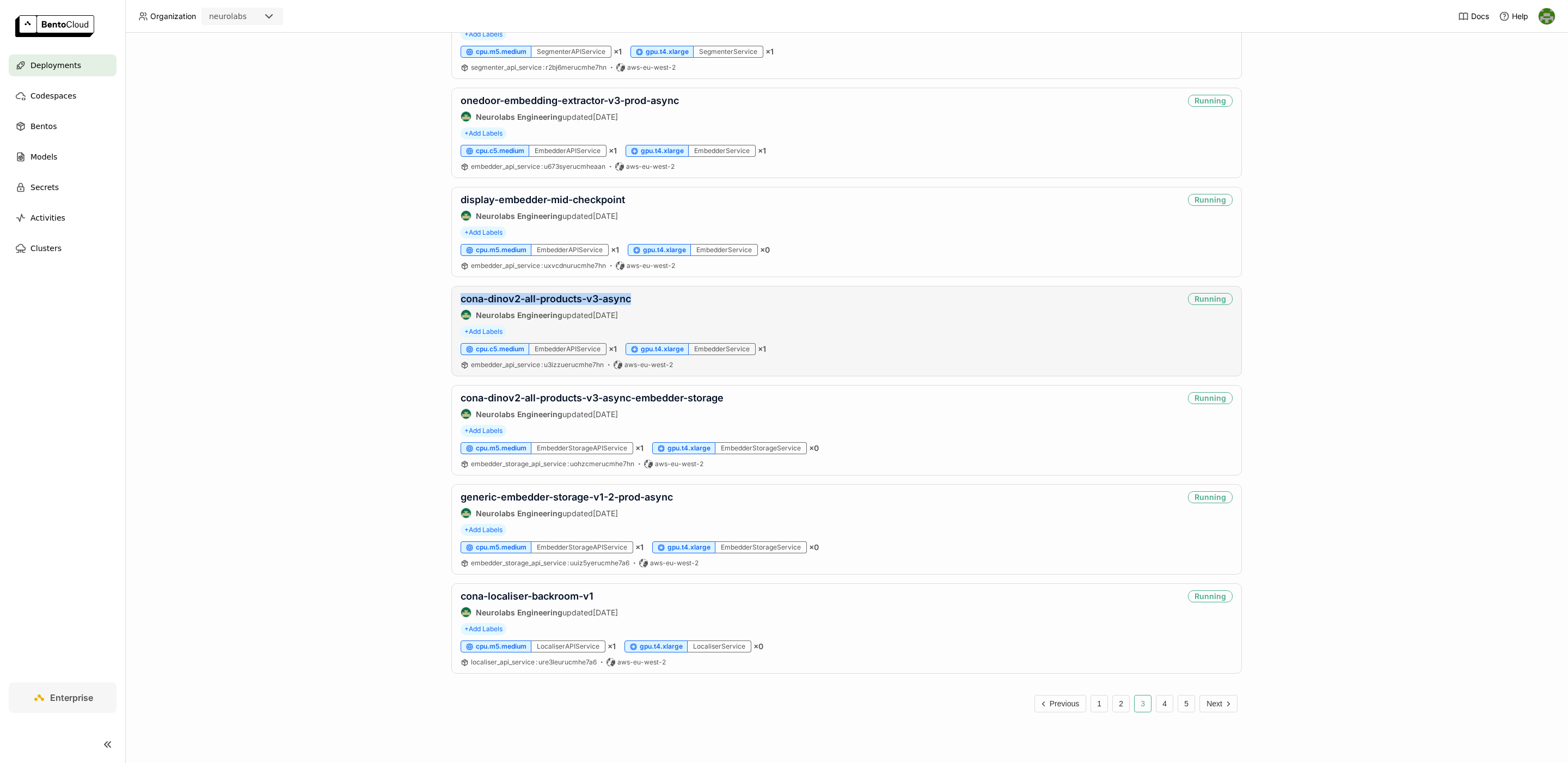
copy link "cona-dinov2-all-products-v3-async"
drag, startPoint x: 657, startPoint y: 297, endPoint x: 438, endPoint y: 292, distance: 219.1
click at [346, 297] on div "Deployments Deploy your first model Welcome to BentoML! Let’s get you started b…" at bounding box center [847, 398] width 1443 height 730
click at [321, 426] on div "Deployments Deploy your first model Welcome to BentoML! Let’s get you started b…" at bounding box center [847, 398] width 1443 height 730
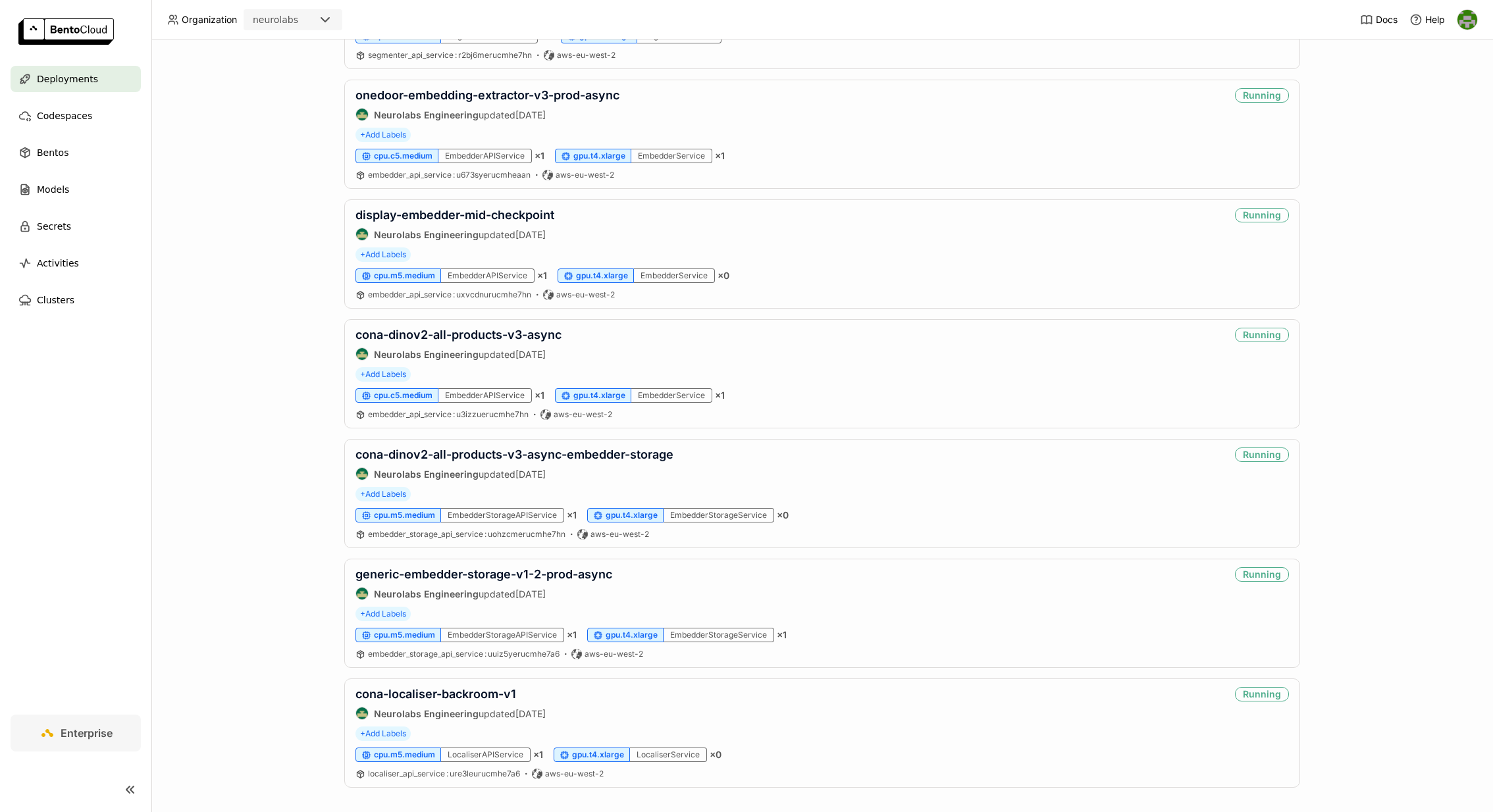
scroll to position [1867, 0]
